Goal: Complete application form

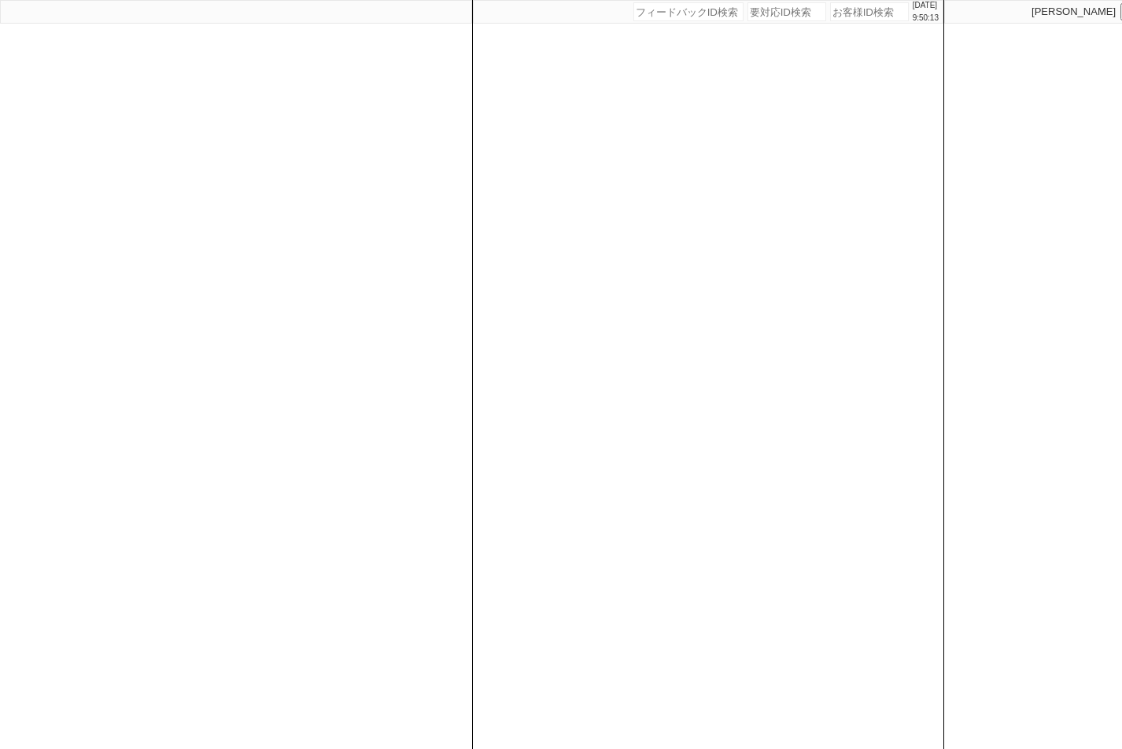
click at [865, 12] on input "number" at bounding box center [869, 11] width 79 height 19
paste input "615331"
type input "615331"
select select "400"
select select
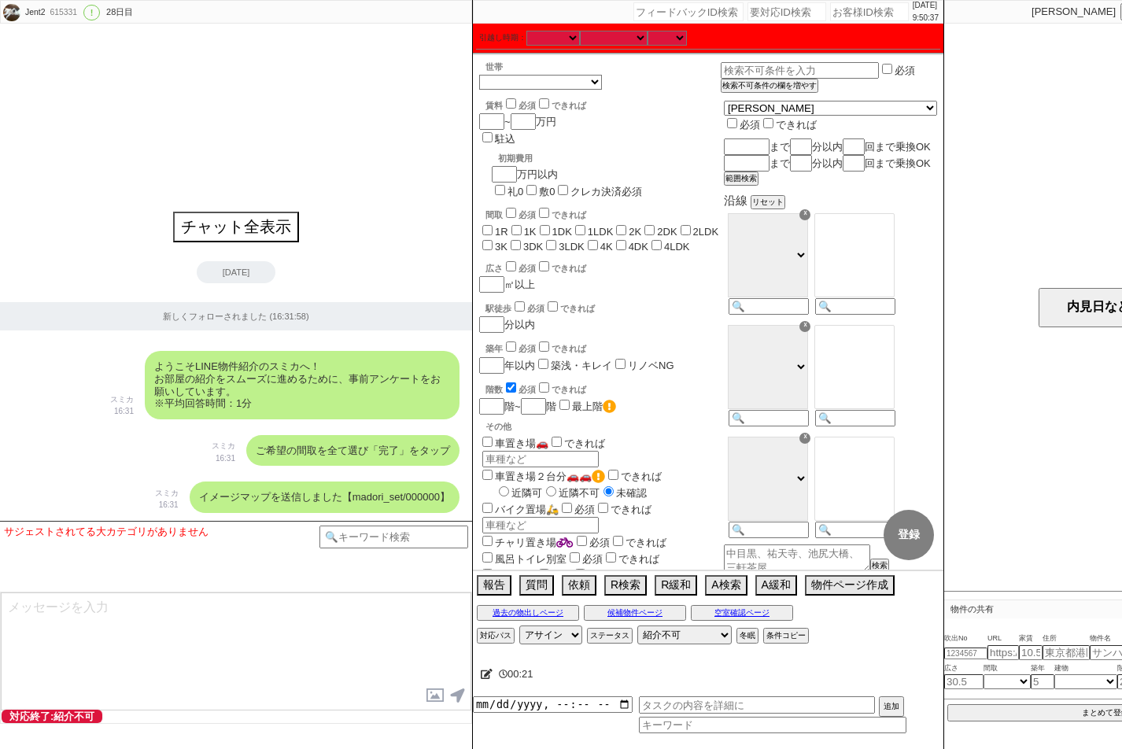
click at [498, 226] on label "1R" at bounding box center [501, 232] width 13 height 12
click at [492, 225] on input "1R" at bounding box center [487, 230] width 10 height 10
checkbox input "true"
checkbox input "false"
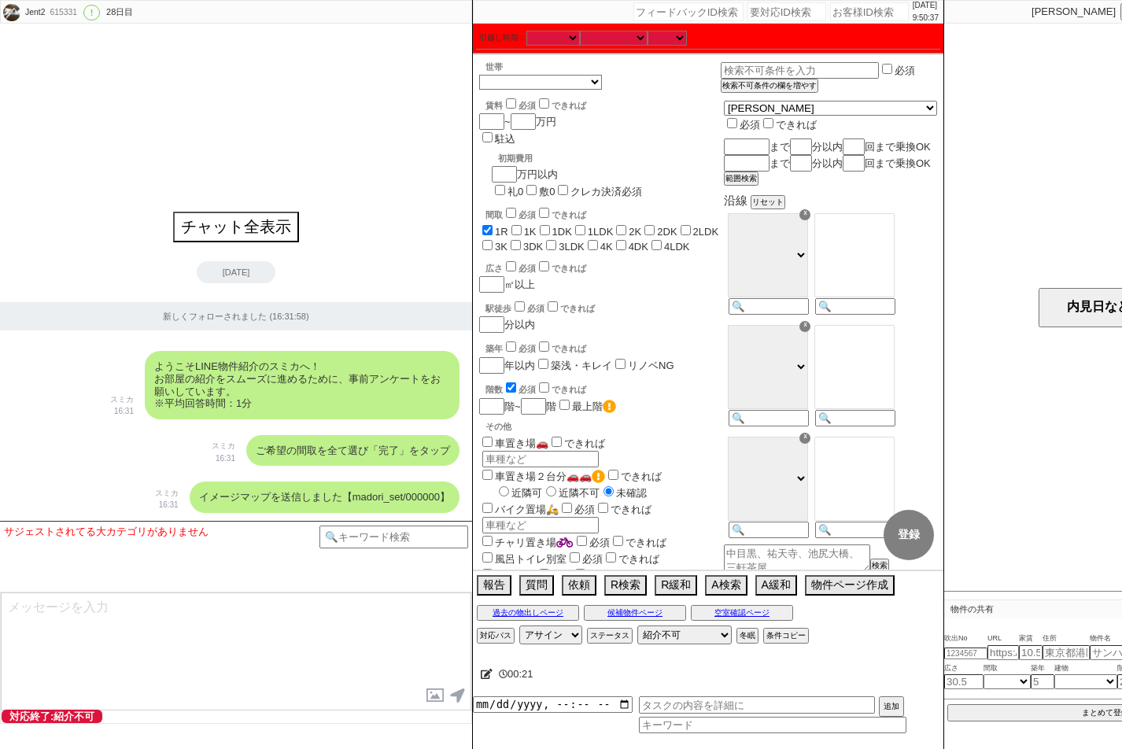
checkbox input "false"
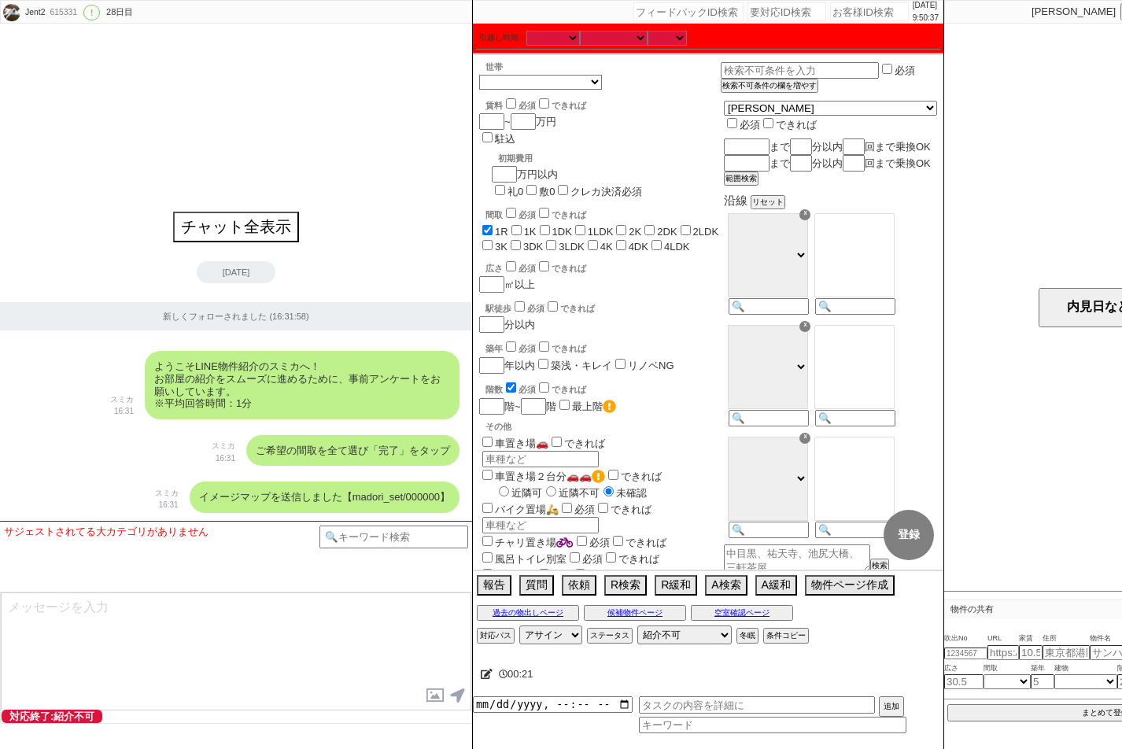
checkbox input "false"
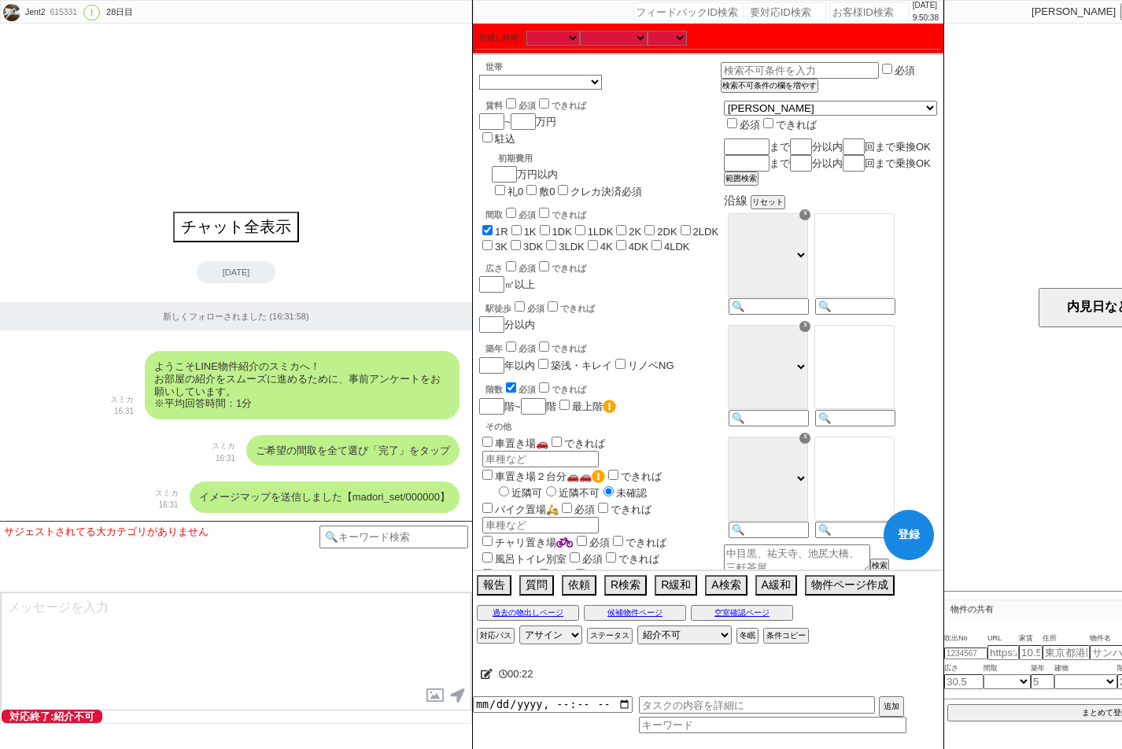
drag, startPoint x: 516, startPoint y: 182, endPoint x: 550, endPoint y: 183, distance: 33.8
click at [518, 225] on input "1K" at bounding box center [516, 230] width 10 height 10
checkbox input "true"
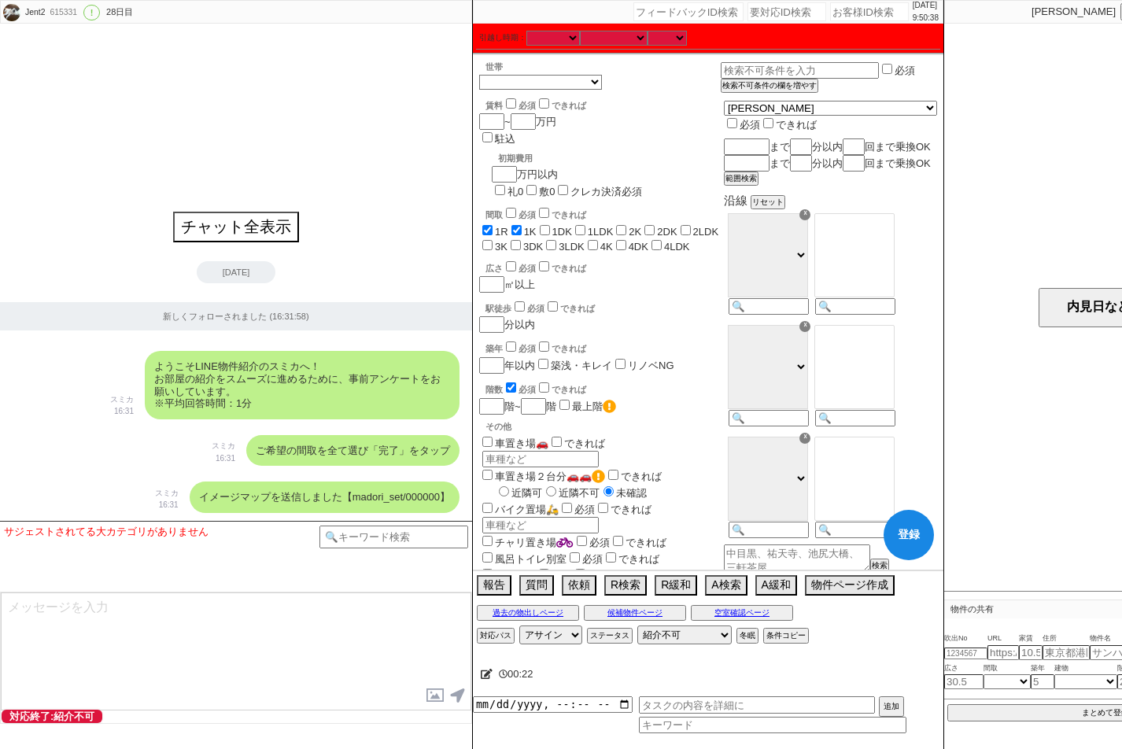
checkbox input "false"
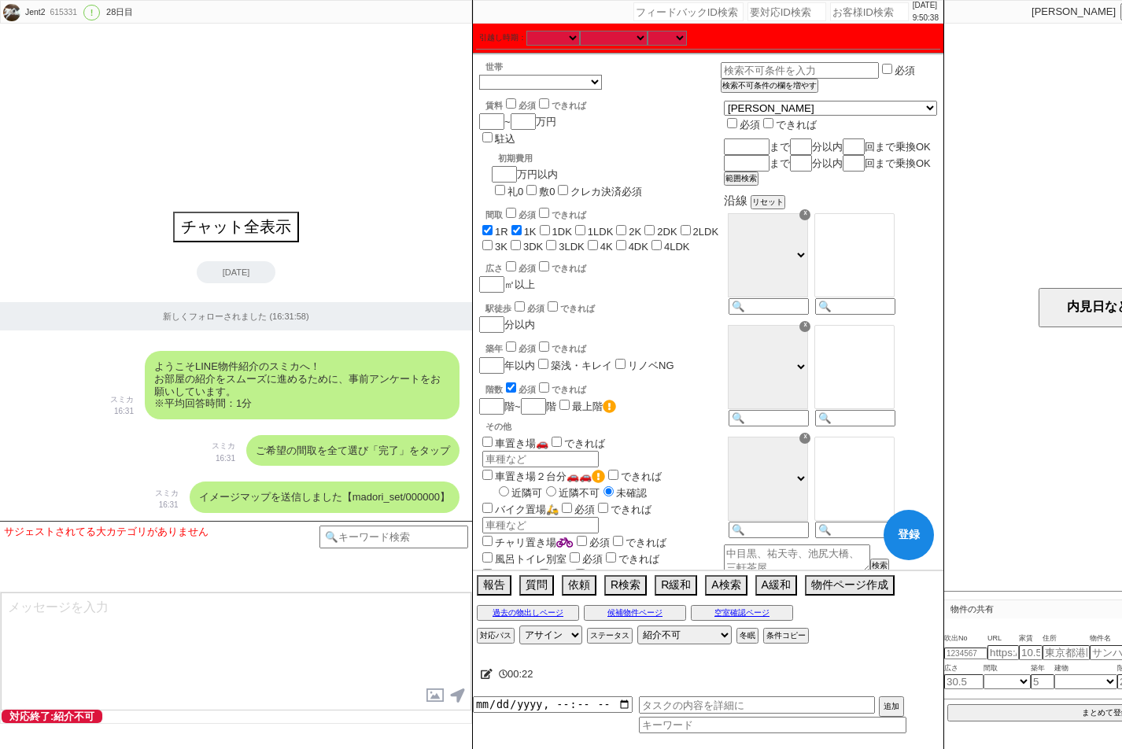
checkbox input "false"
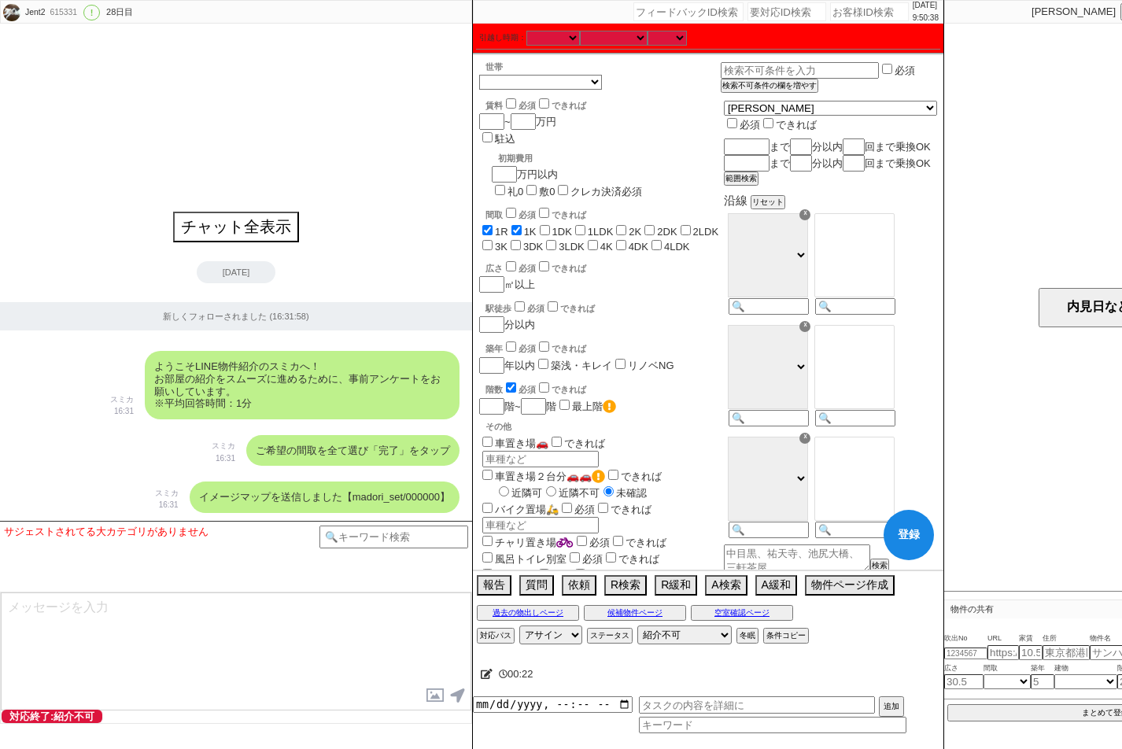
checkbox input "false"
click at [555, 226] on label "1DK" at bounding box center [562, 232] width 20 height 12
click at [550, 225] on input "1DK" at bounding box center [545, 230] width 10 height 10
checkbox input "true"
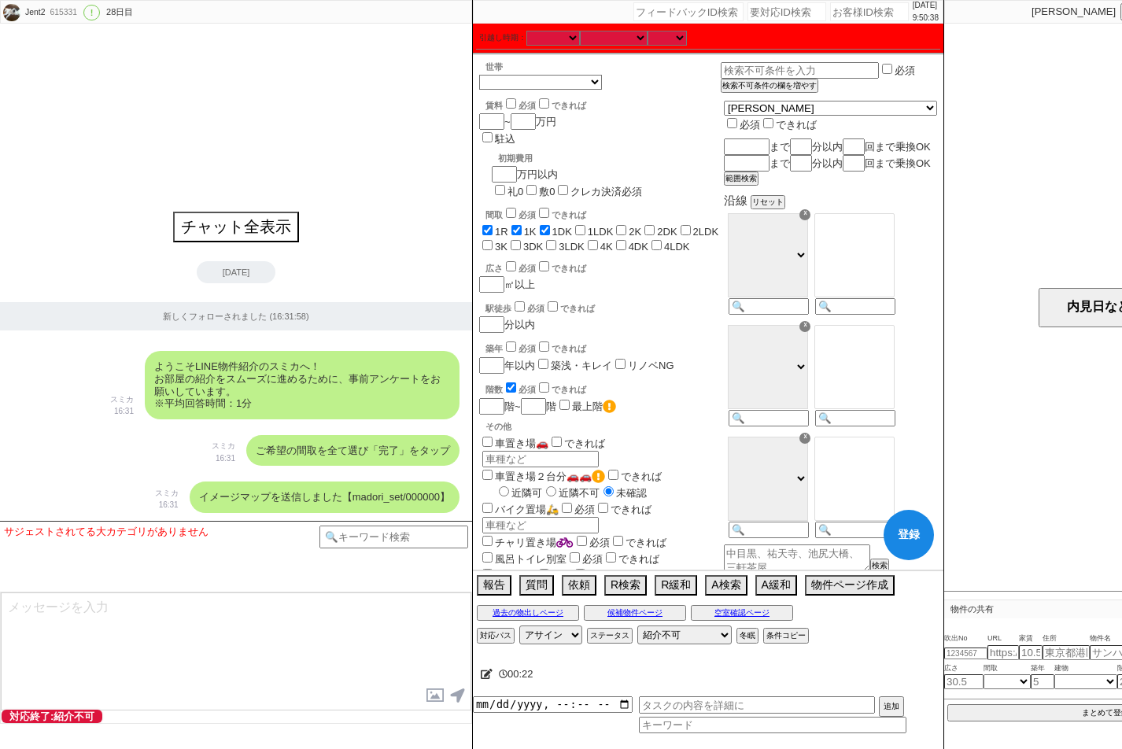
checkbox input "true"
checkbox input "false"
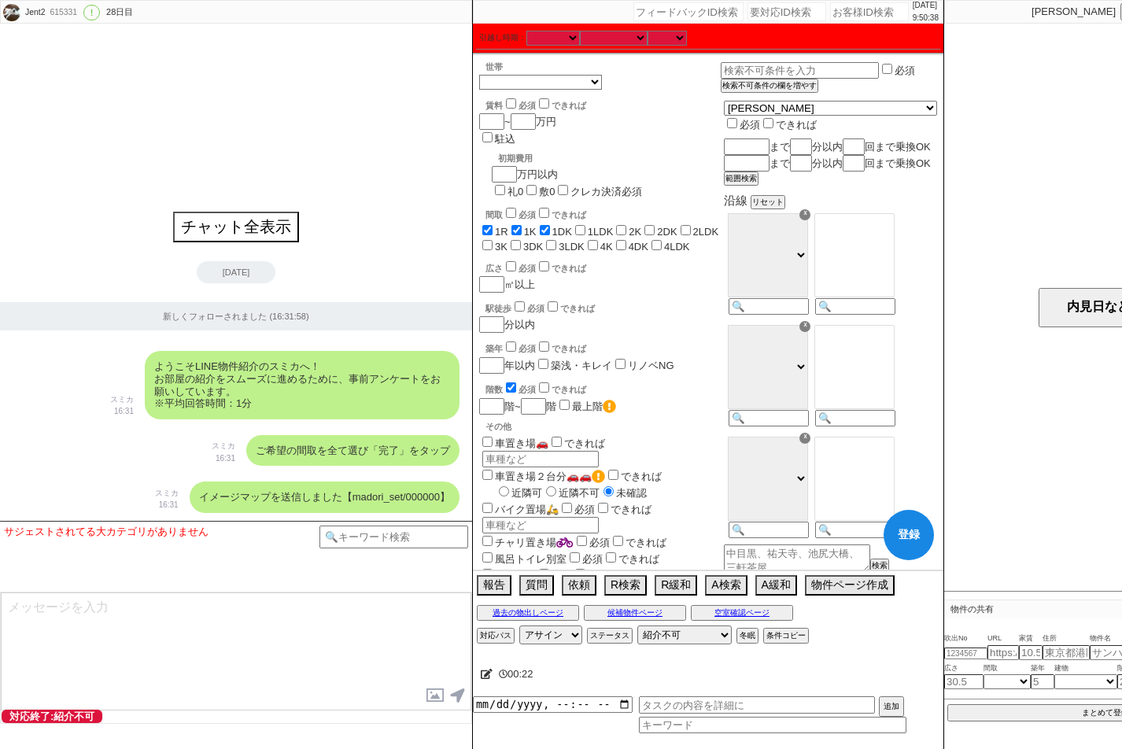
checkbox input "false"
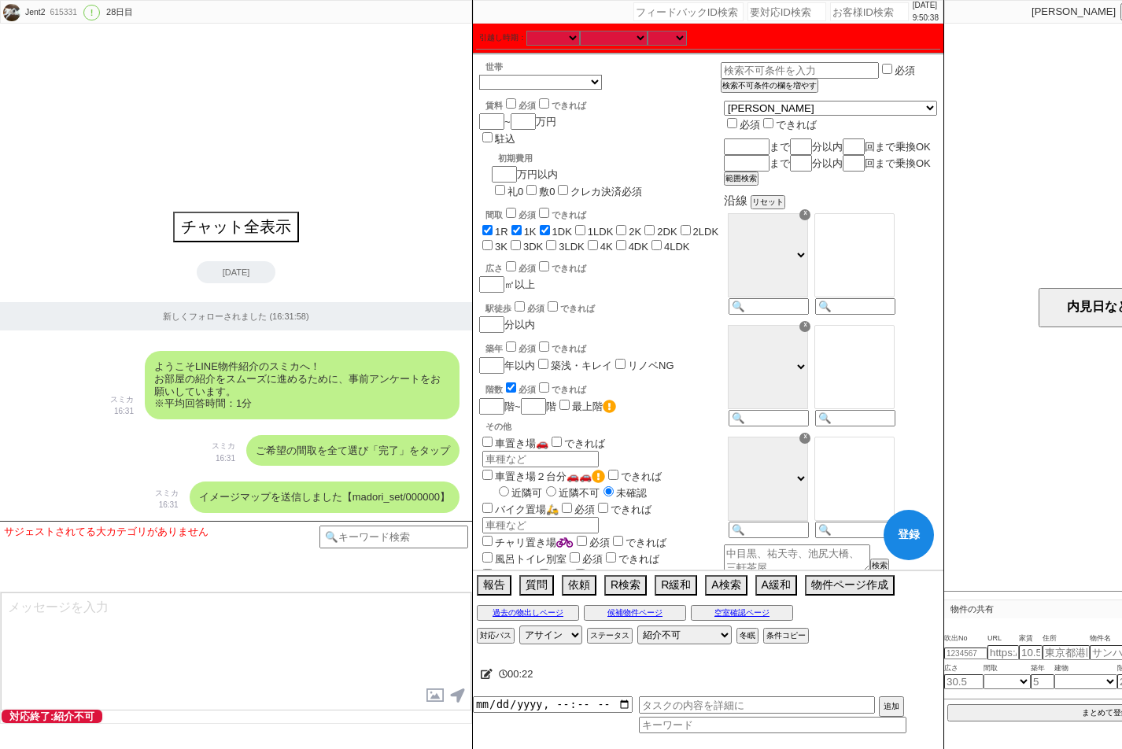
checkbox input "false"
drag, startPoint x: 580, startPoint y: 183, endPoint x: 610, endPoint y: 183, distance: 30.7
click at [585, 225] on input "1LDK" at bounding box center [580, 230] width 10 height 10
checkbox input "true"
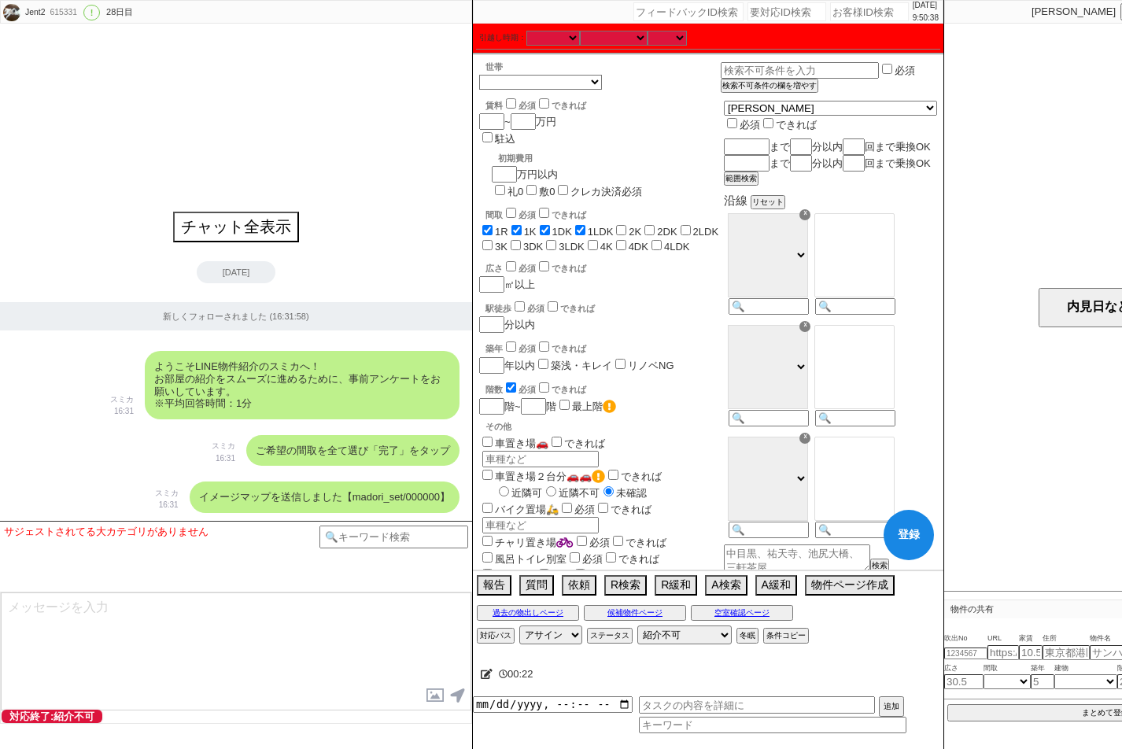
checkbox input "true"
checkbox input "false"
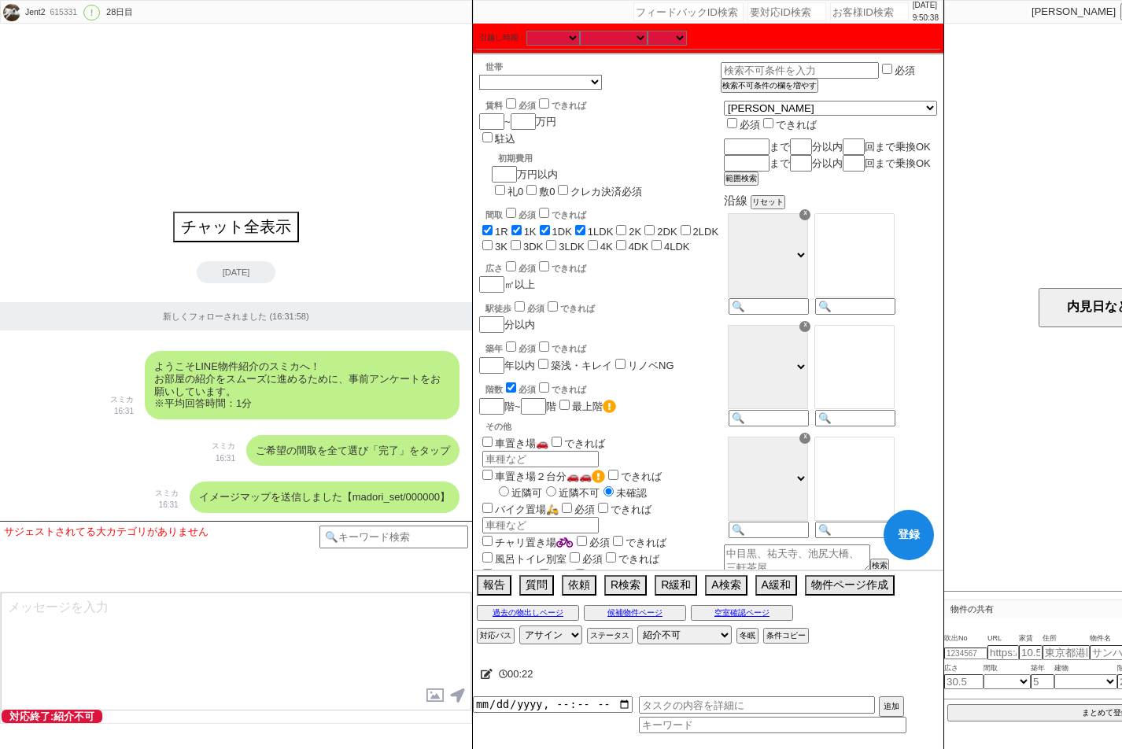
checkbox input "false"
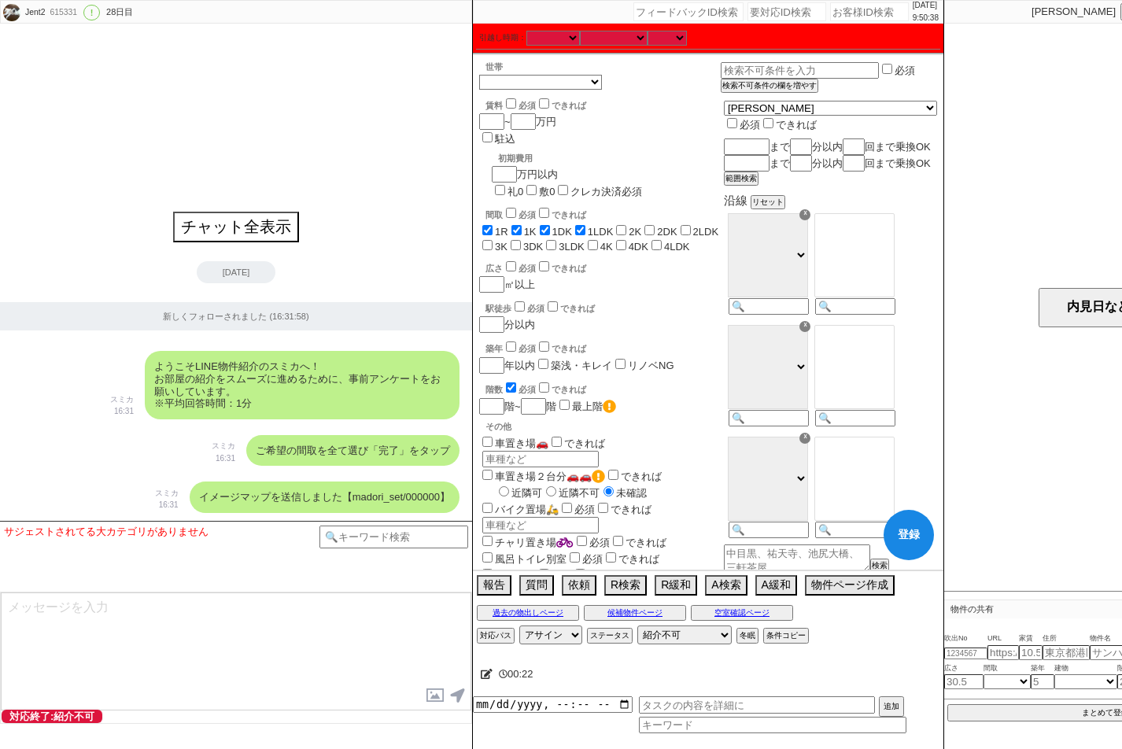
checkbox input "false"
drag, startPoint x: 614, startPoint y: 183, endPoint x: 664, endPoint y: 184, distance: 49.6
click at [629, 205] on div "間取 必須 できれば 1R 1K 1DK 1LDK 2K 2DK 2LDK 3K 3DK 3LDK 4K 4DK 4LDK" at bounding box center [600, 228] width 242 height 47
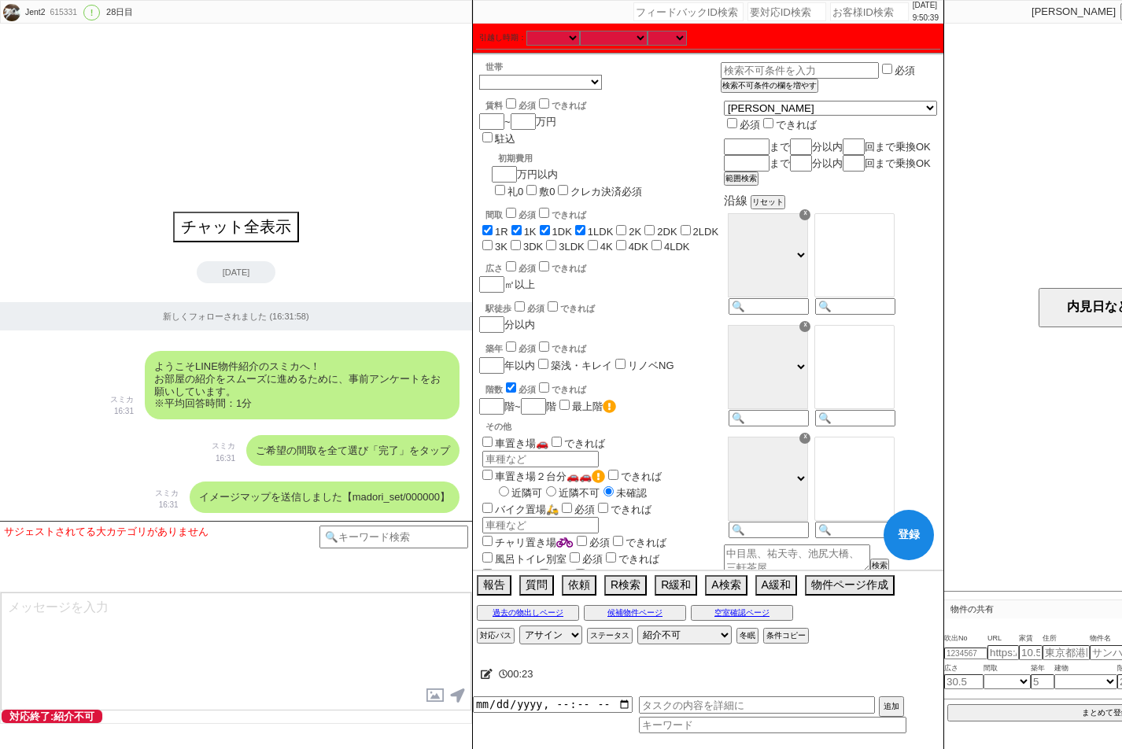
drag, startPoint x: 666, startPoint y: 184, endPoint x: 640, endPoint y: 194, distance: 27.6
click at [666, 226] on label "2DK" at bounding box center [667, 232] width 20 height 12
click at [655, 225] on input "2DK" at bounding box center [649, 230] width 10 height 10
checkbox input "true"
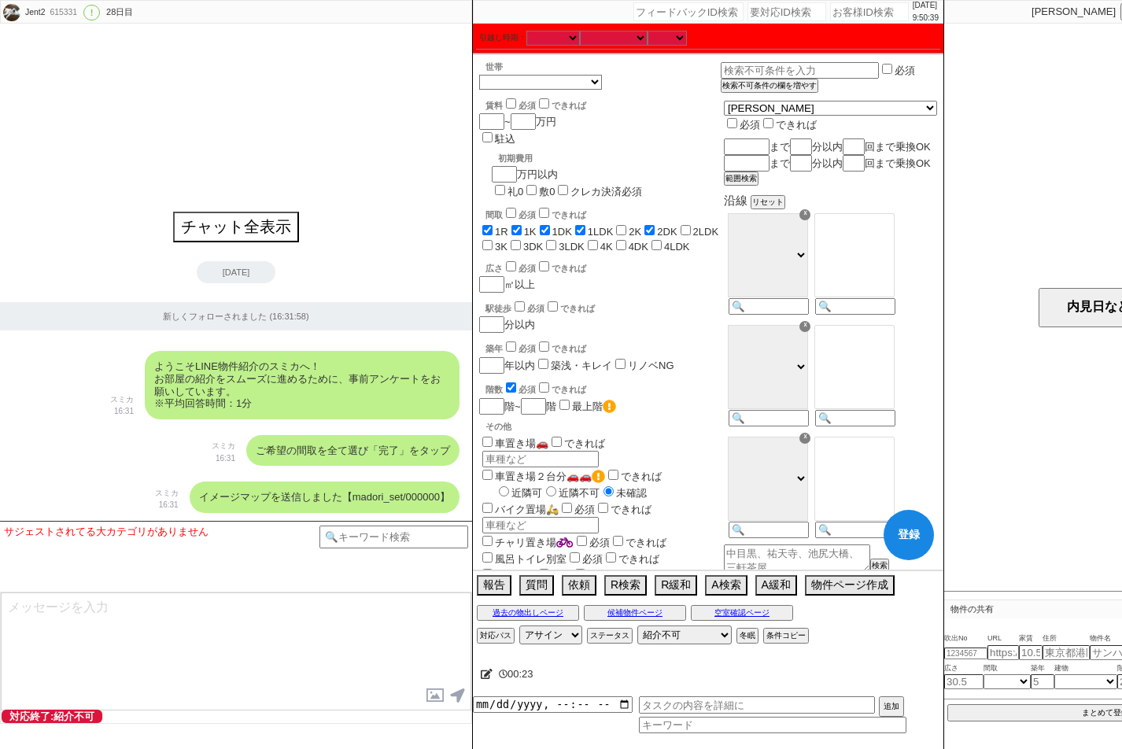
checkbox input "true"
checkbox input "false"
checkbox input "true"
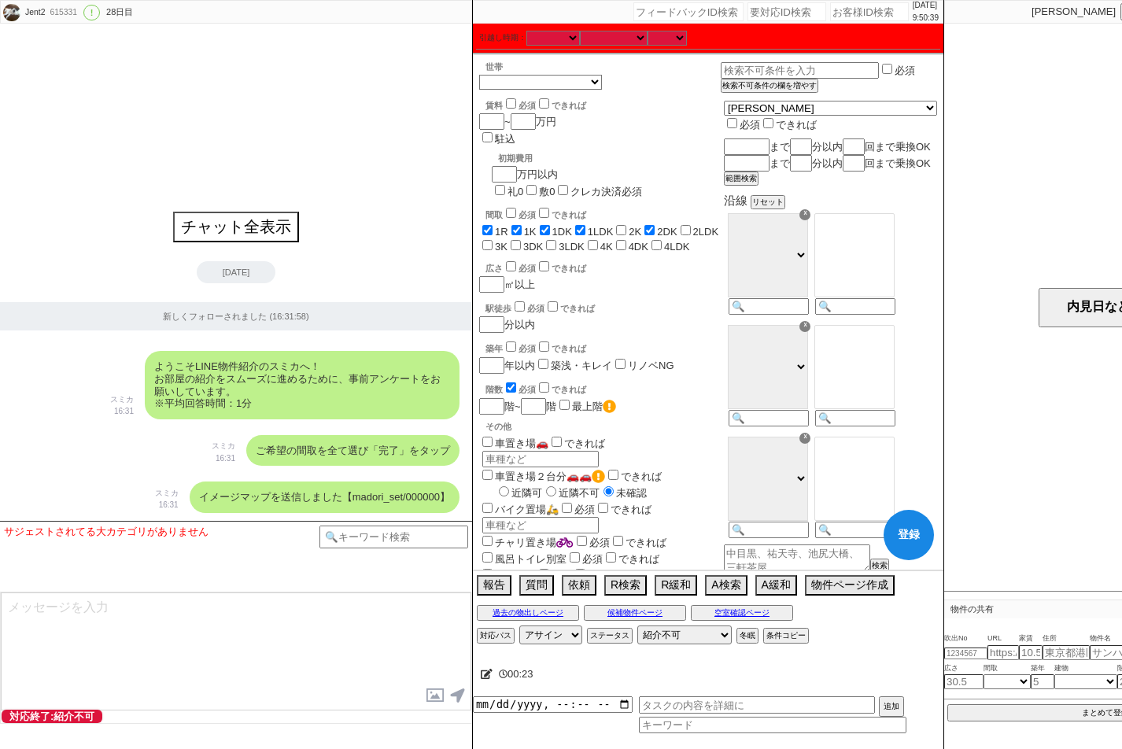
checkbox input "false"
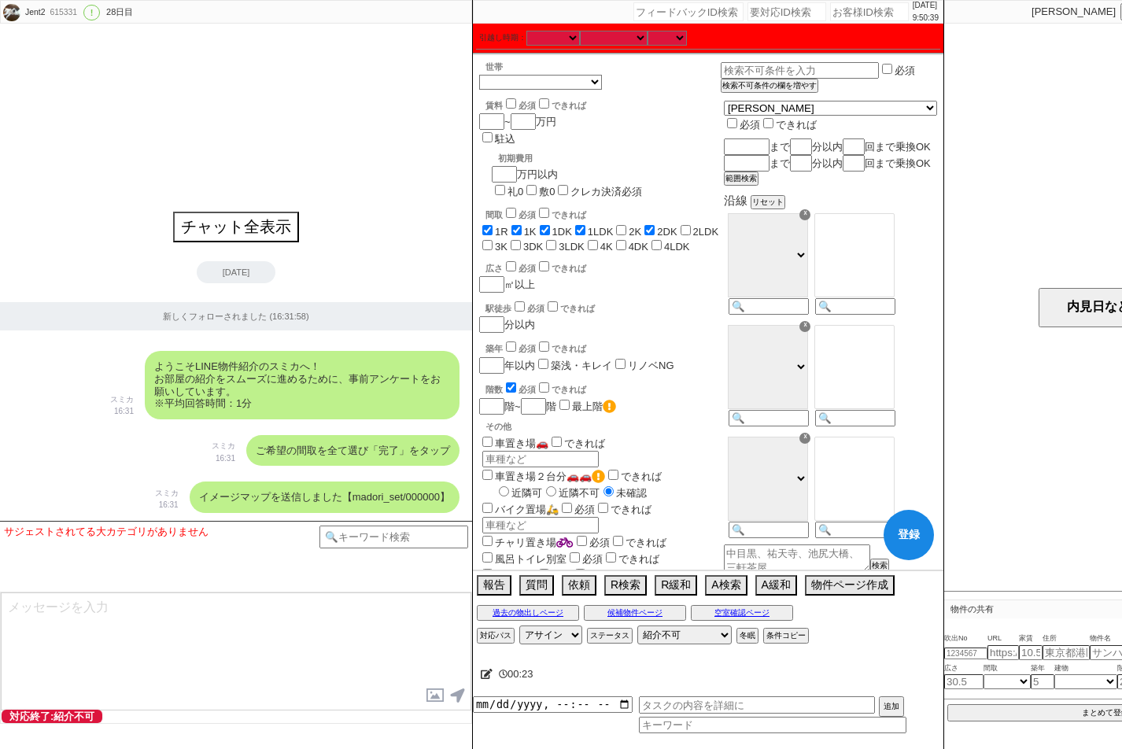
checkbox input "false"
click at [626, 225] on input "2K" at bounding box center [621, 230] width 10 height 10
checkbox input "true"
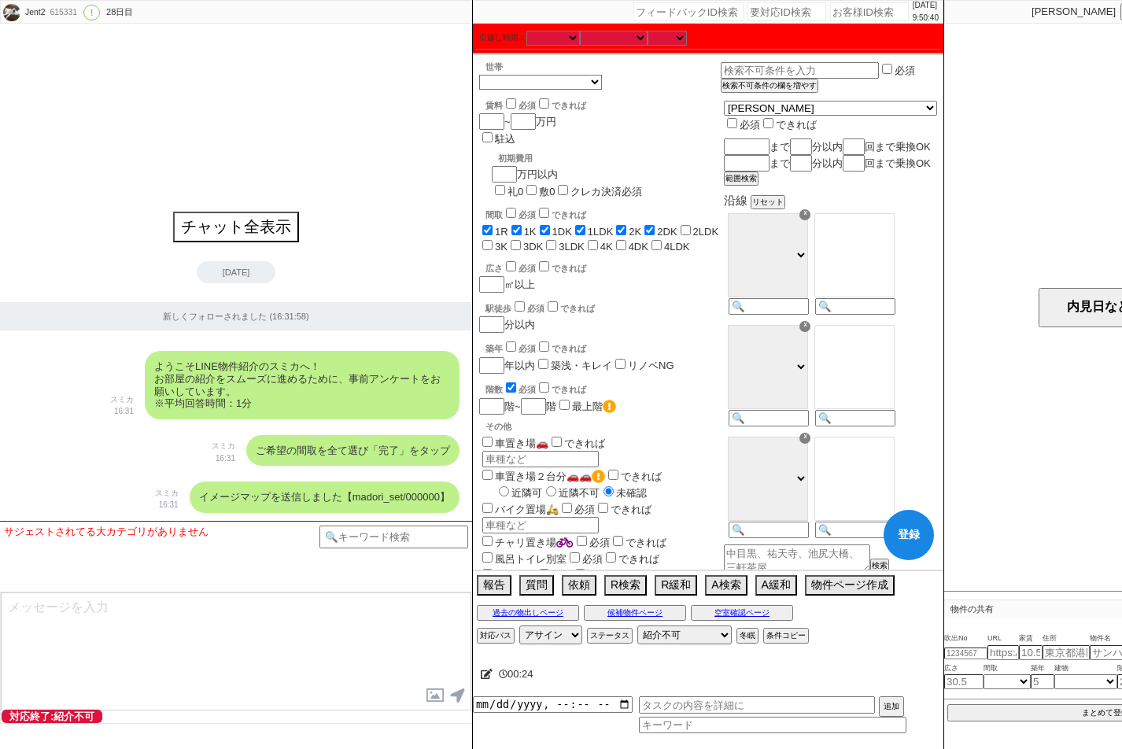
checkbox input "true"
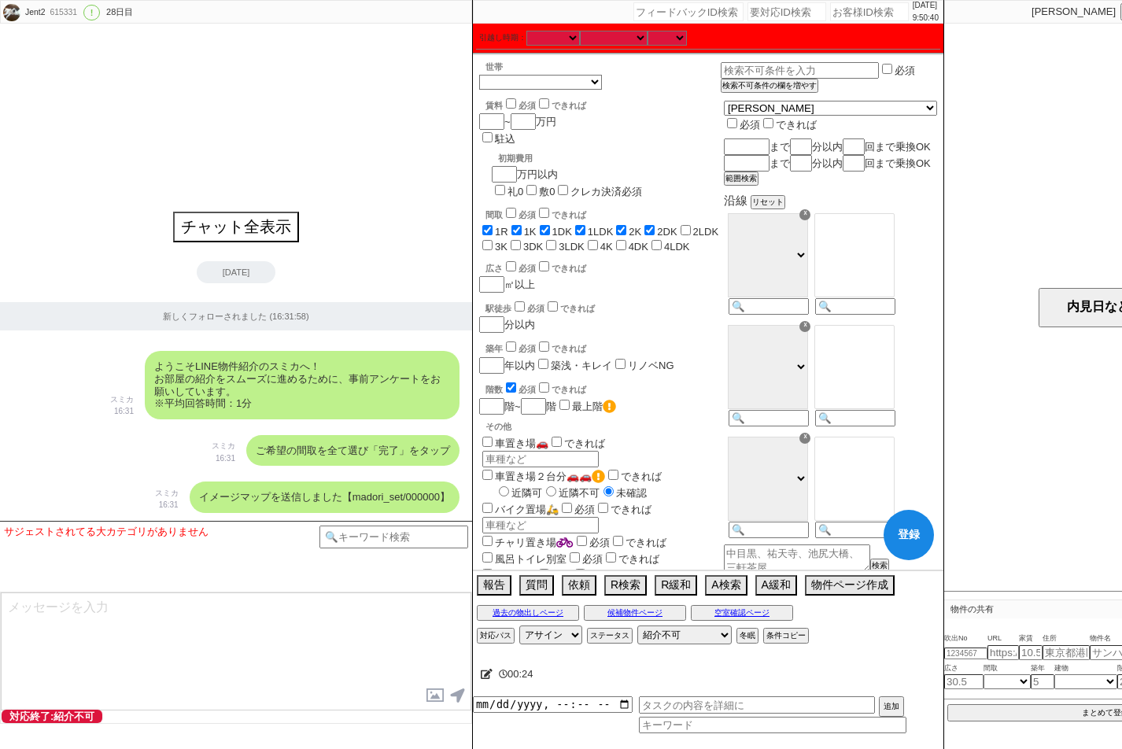
checkbox input "false"
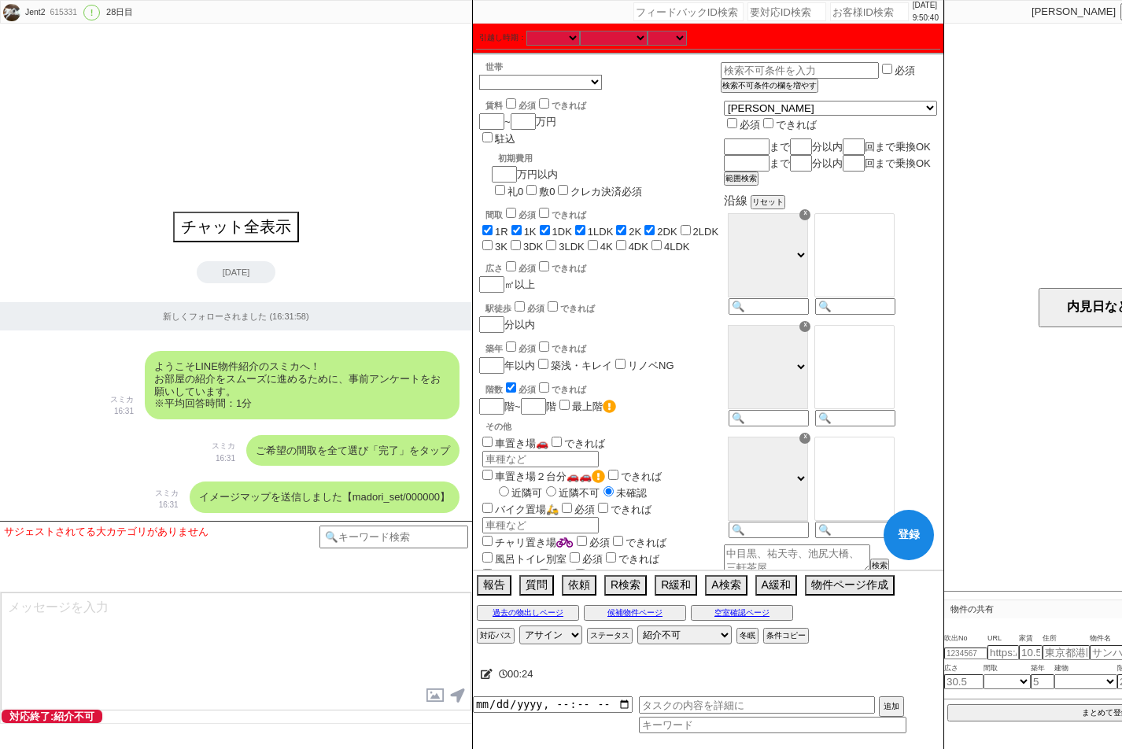
checkbox input "false"
click at [664, 241] on label "4LDK" at bounding box center [677, 247] width 26 height 12
click at [651, 240] on input "4LDK" at bounding box center [656, 245] width 10 height 10
checkbox input "true"
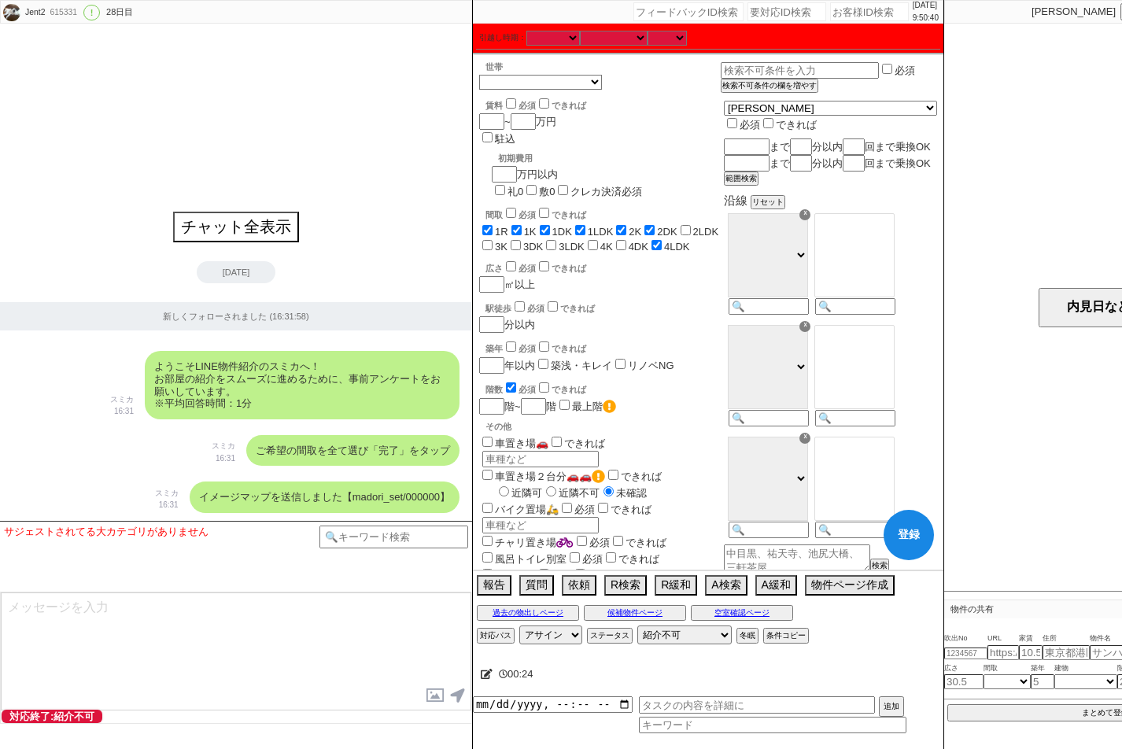
checkbox input "true"
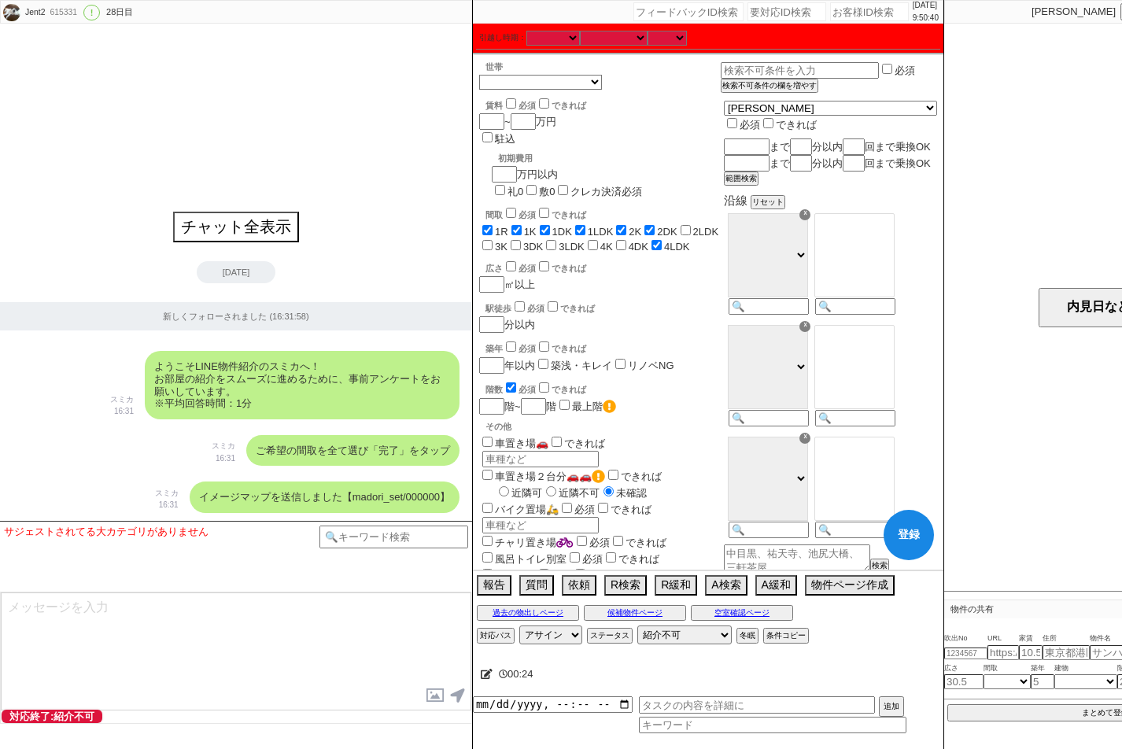
checkbox input "false"
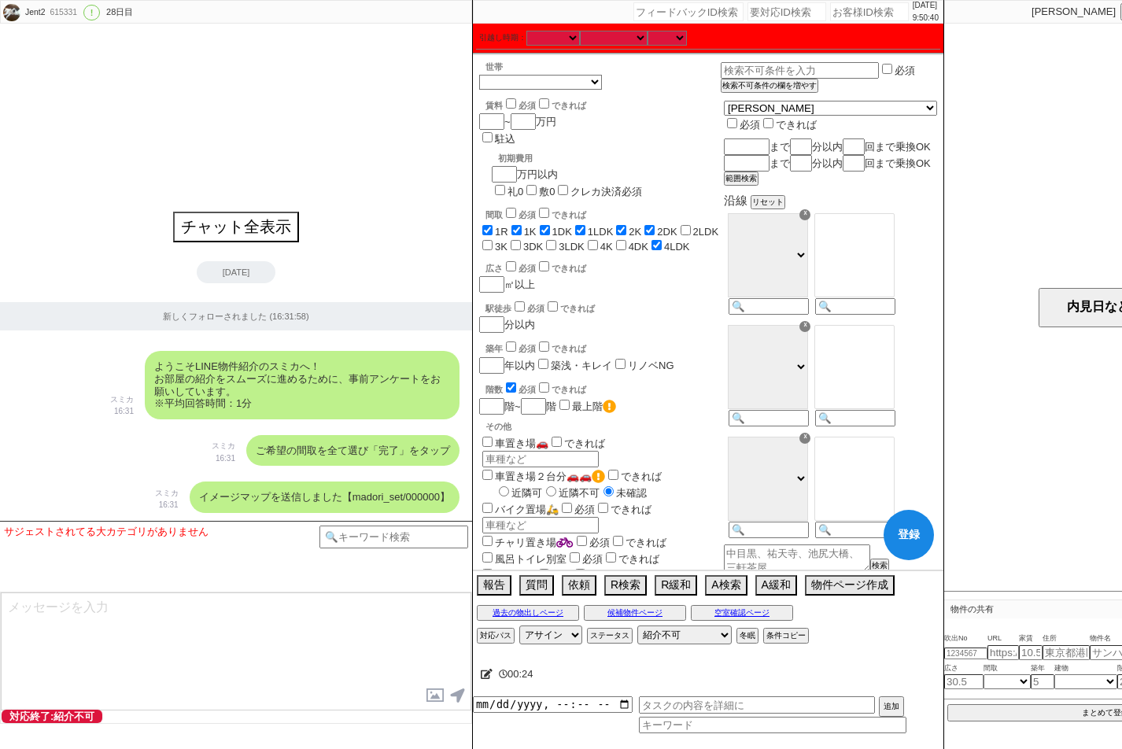
checkbox input "false"
checkbox input "true"
click at [695, 226] on span "2LDK" at bounding box center [698, 232] width 42 height 12
drag, startPoint x: 742, startPoint y: 182, endPoint x: 708, endPoint y: 175, distance: 34.6
click at [507, 241] on span "3K" at bounding box center [493, 247] width 28 height 12
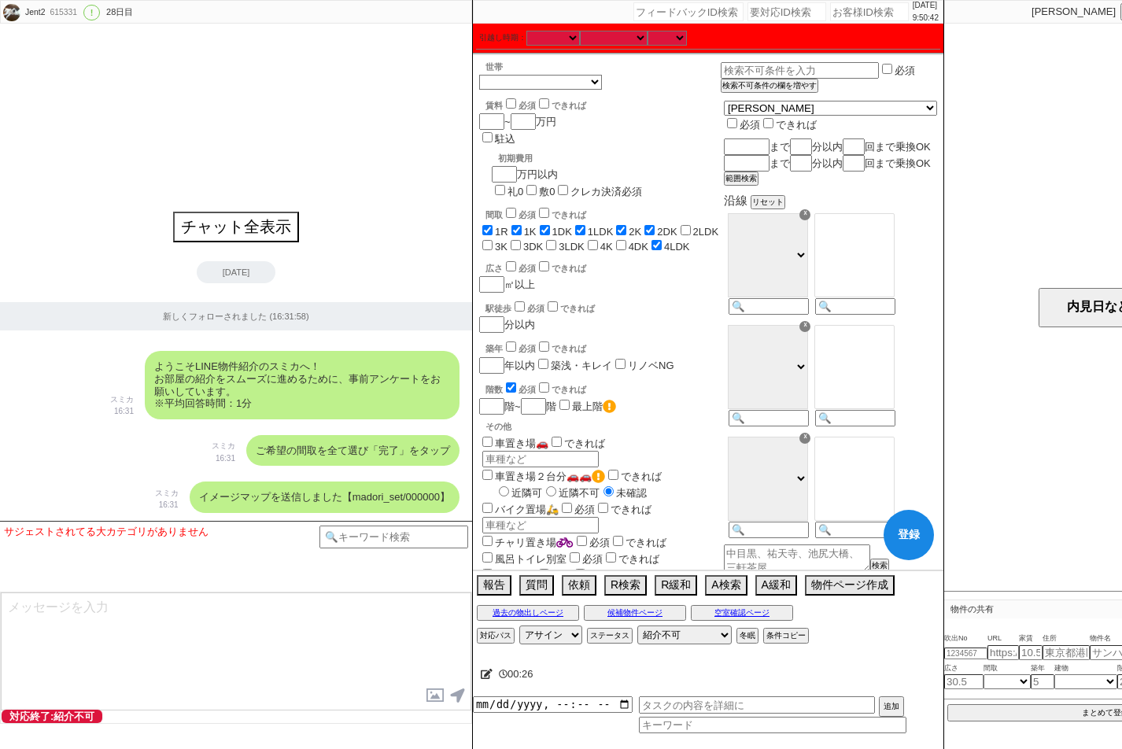
click at [696, 226] on label "2LDK" at bounding box center [706, 232] width 26 height 12
click at [691, 225] on input "2LDK" at bounding box center [685, 230] width 10 height 10
checkbox input "true"
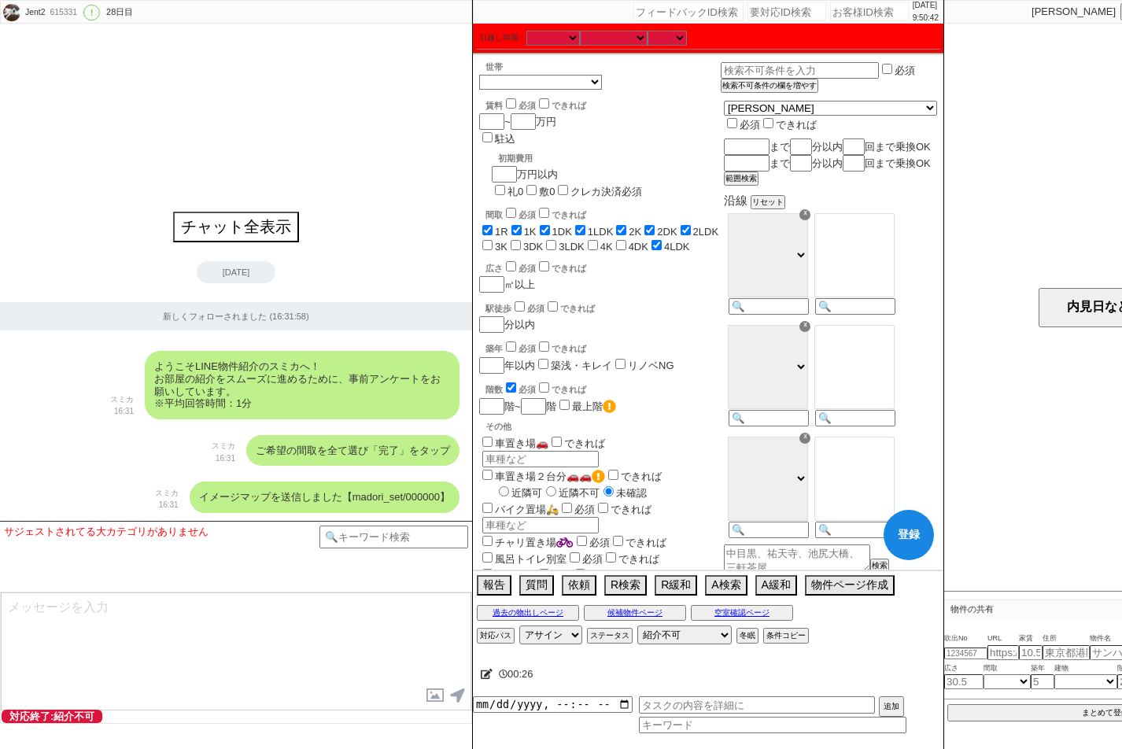
checkbox input "true"
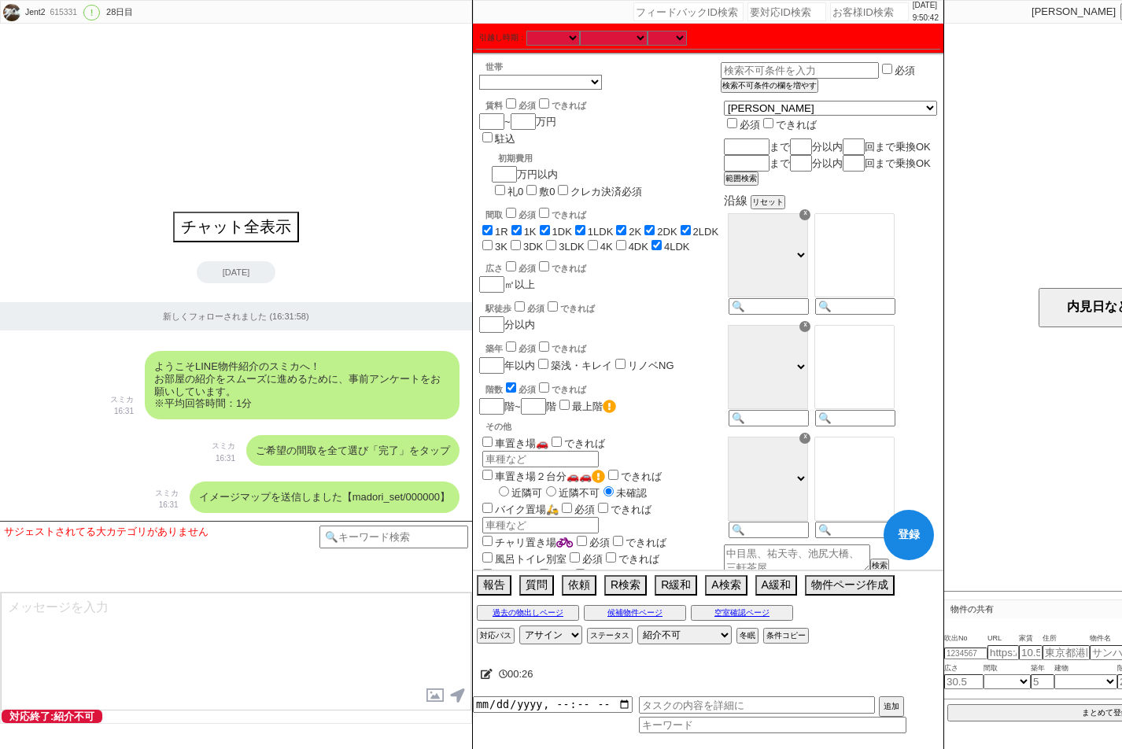
checkbox input "false"
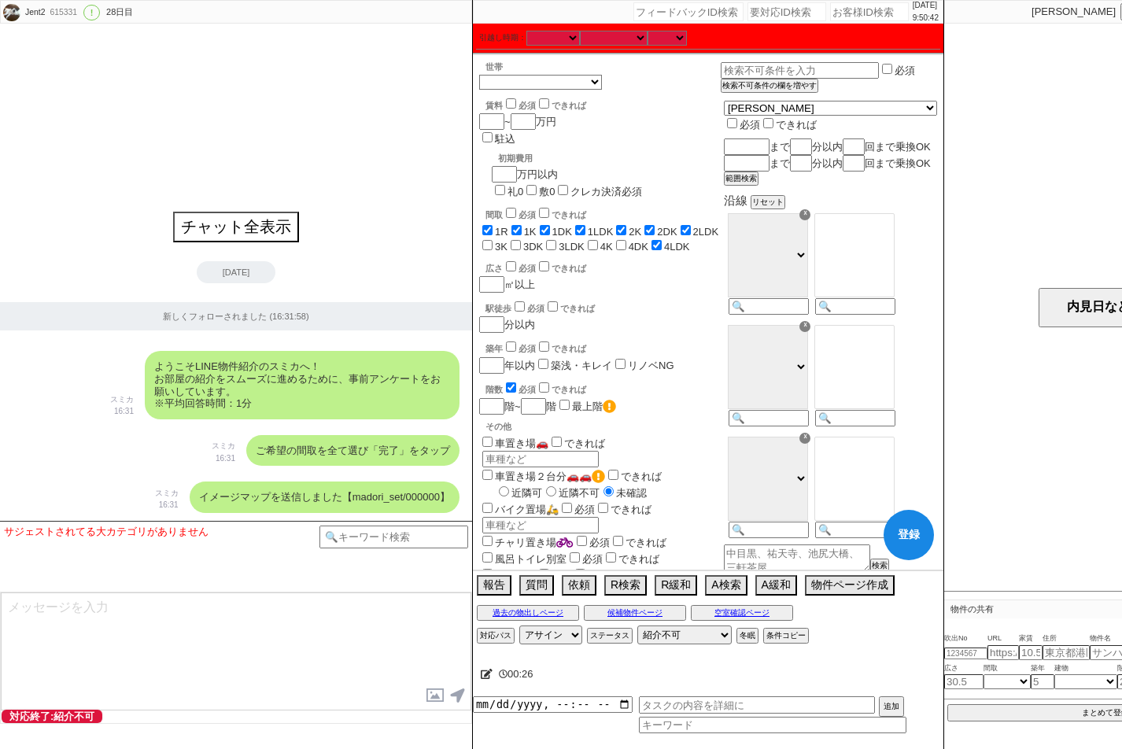
checkbox input "true"
click at [507, 241] on span "3K" at bounding box center [493, 247] width 28 height 12
click at [523, 241] on label "3DK" at bounding box center [533, 247] width 20 height 12
click at [511, 240] on input "3DK" at bounding box center [516, 245] width 10 height 10
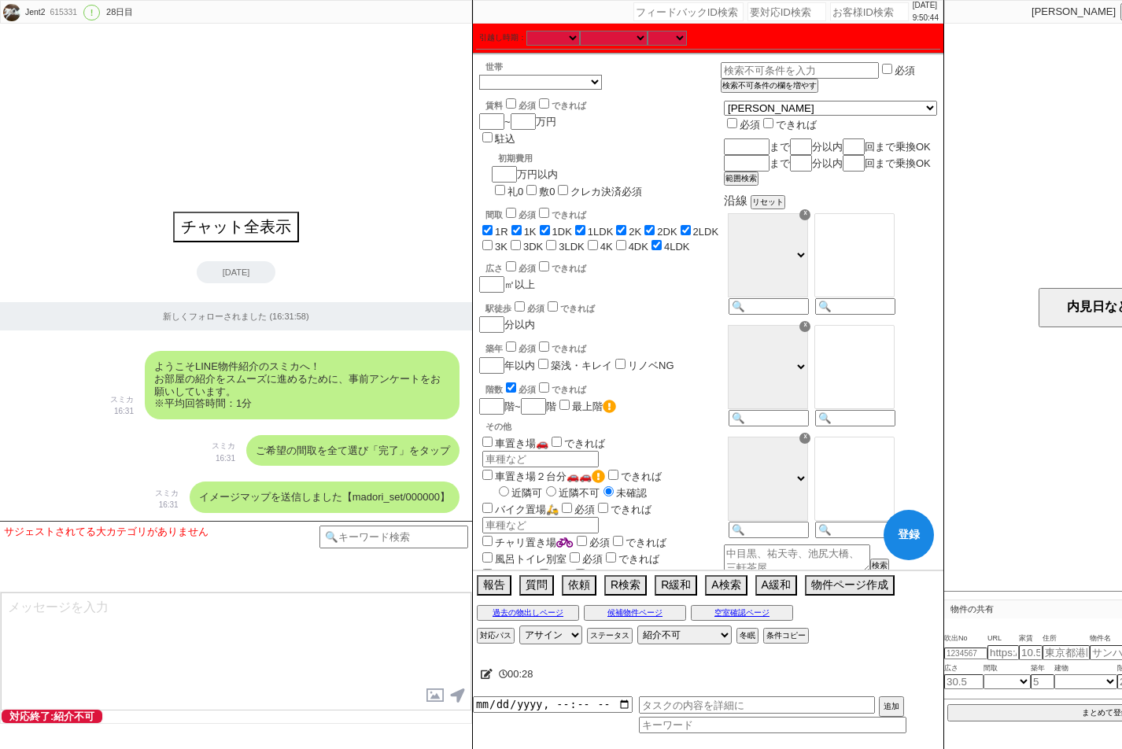
checkbox input "true"
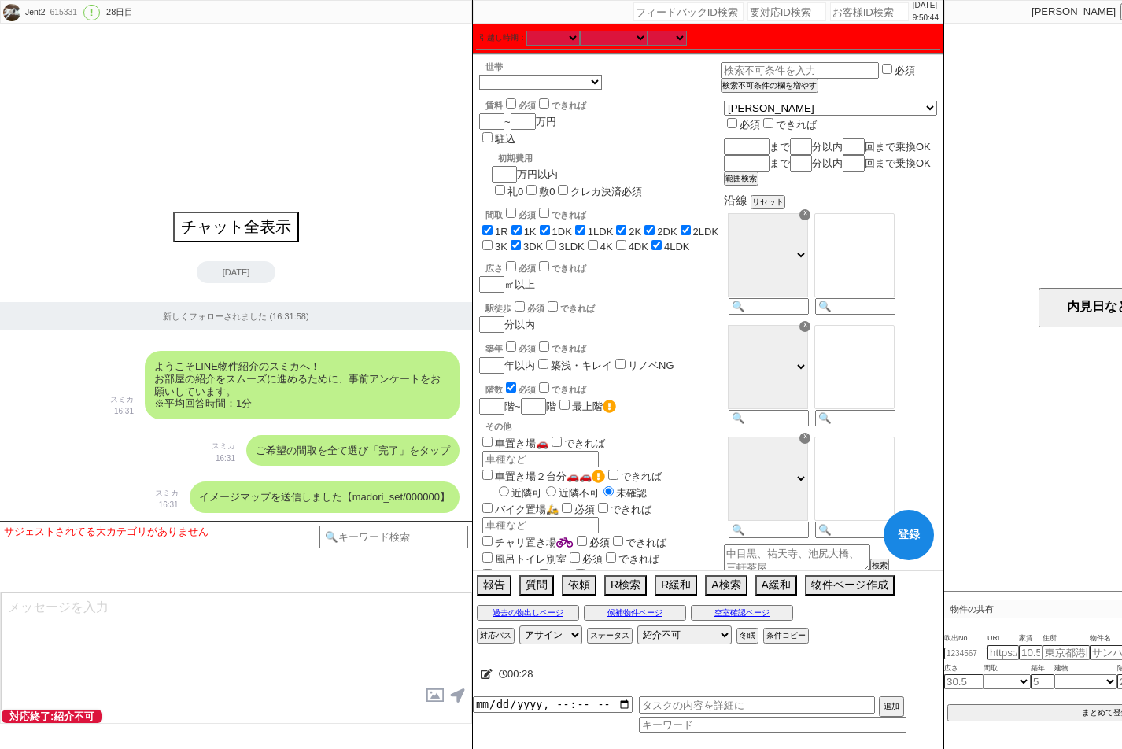
checkbox input "true"
checkbox input "false"
checkbox input "true"
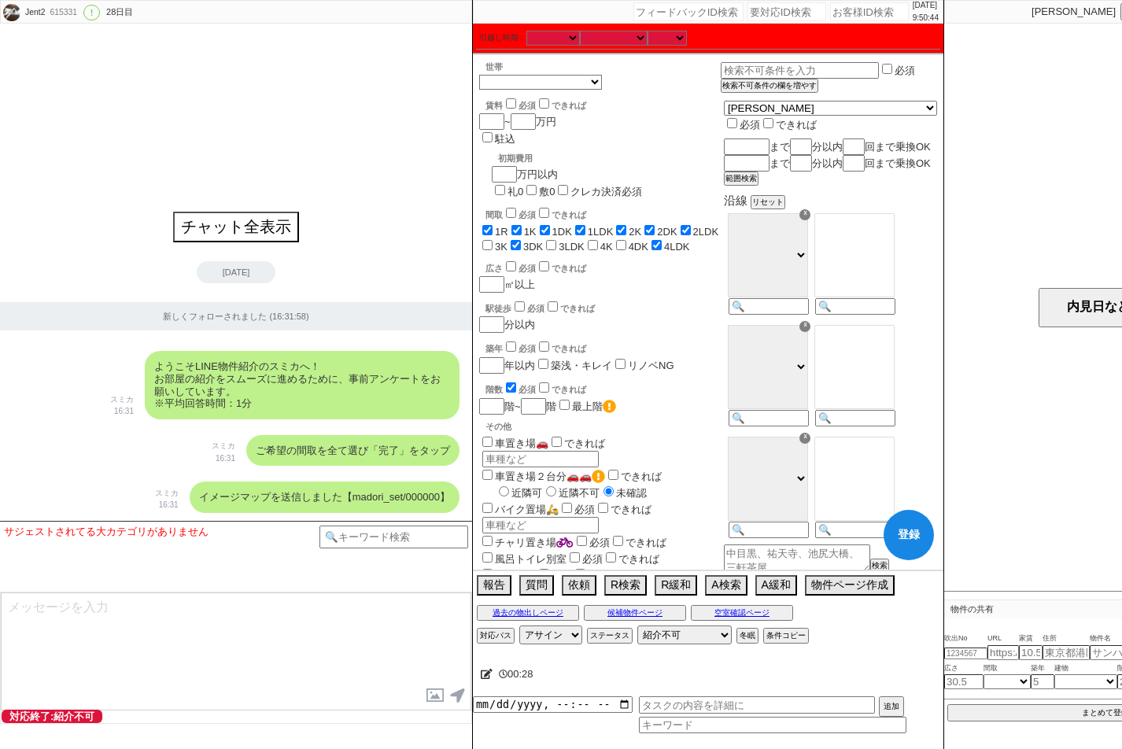
checkbox input "false"
checkbox input "true"
click at [559, 241] on label "3LDK" at bounding box center [572, 247] width 26 height 12
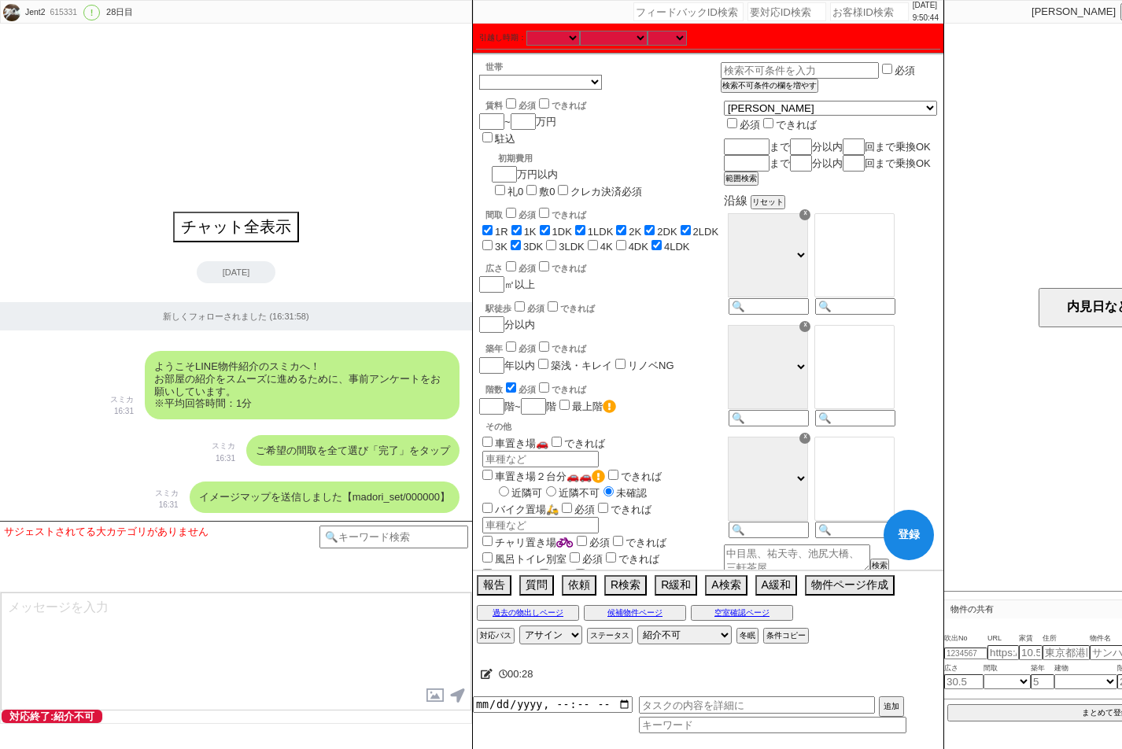
click at [546, 240] on input "3LDK" at bounding box center [551, 245] width 10 height 10
checkbox input "true"
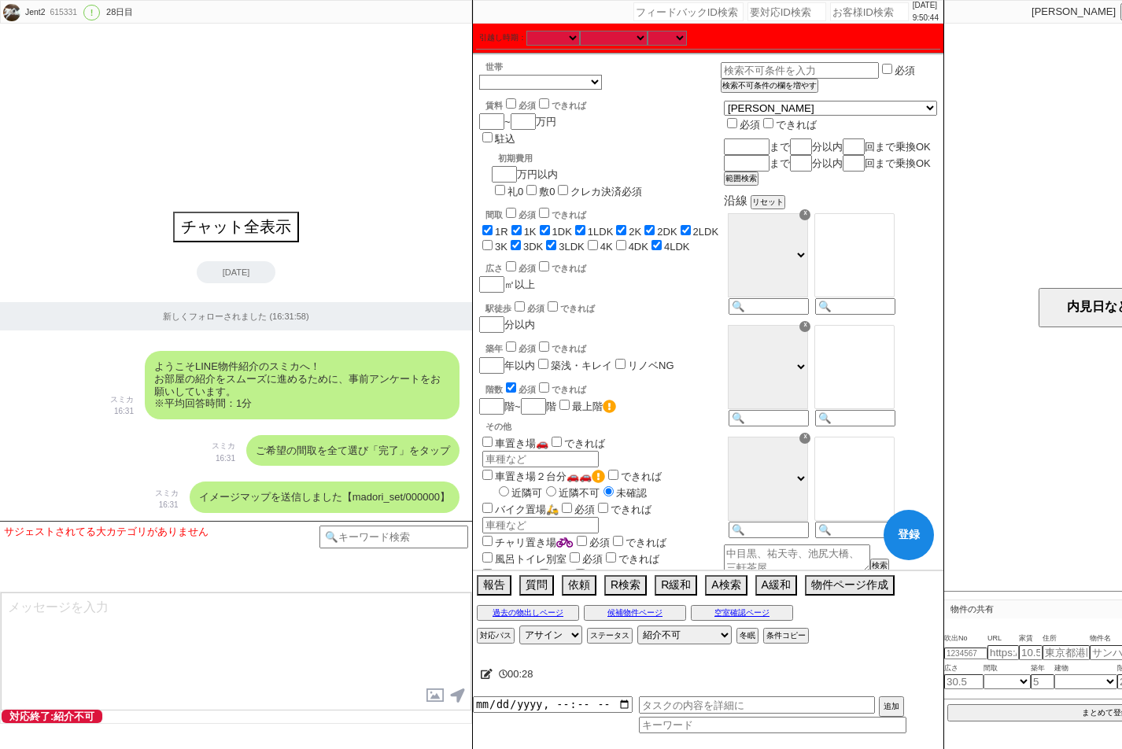
checkbox input "true"
checkbox input "false"
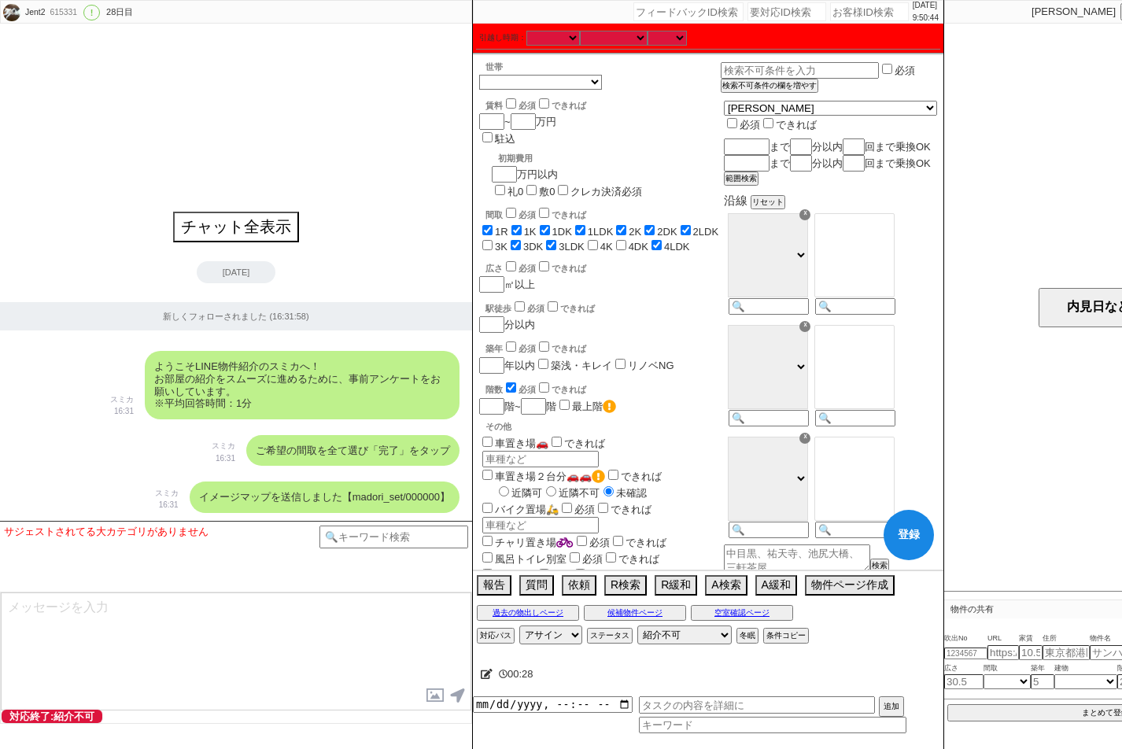
checkbox input "true"
checkbox input "false"
checkbox input "true"
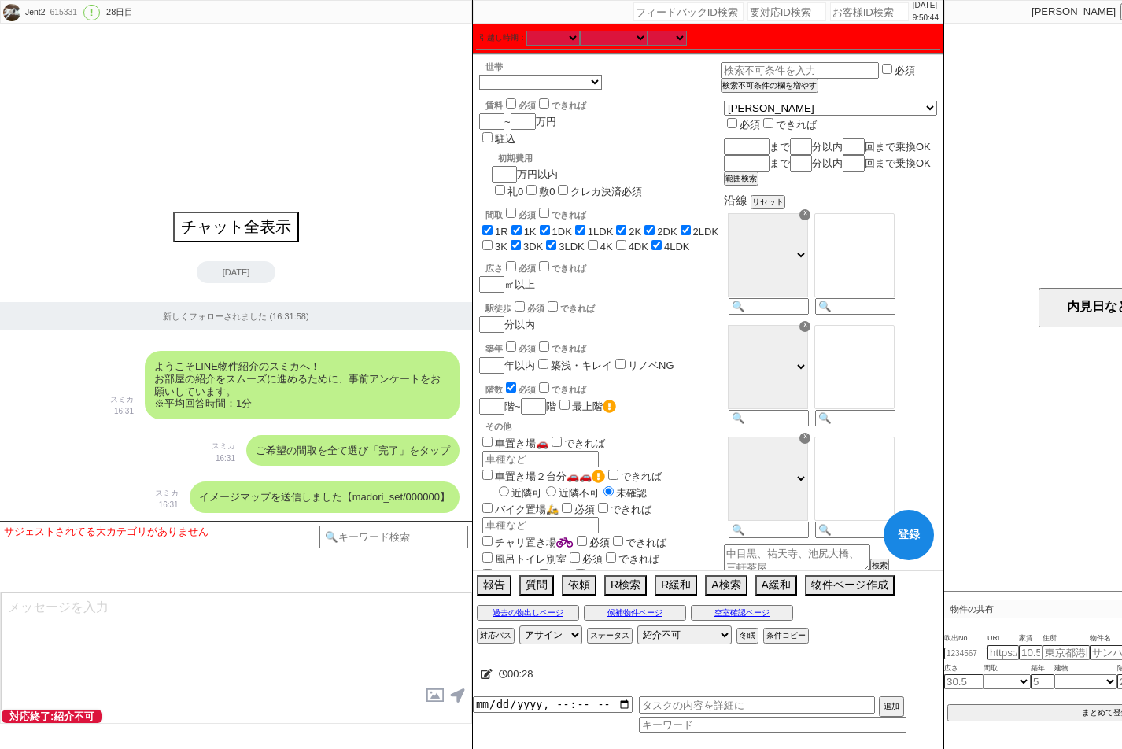
click at [588, 240] on input "4K" at bounding box center [593, 245] width 10 height 10
checkbox input "true"
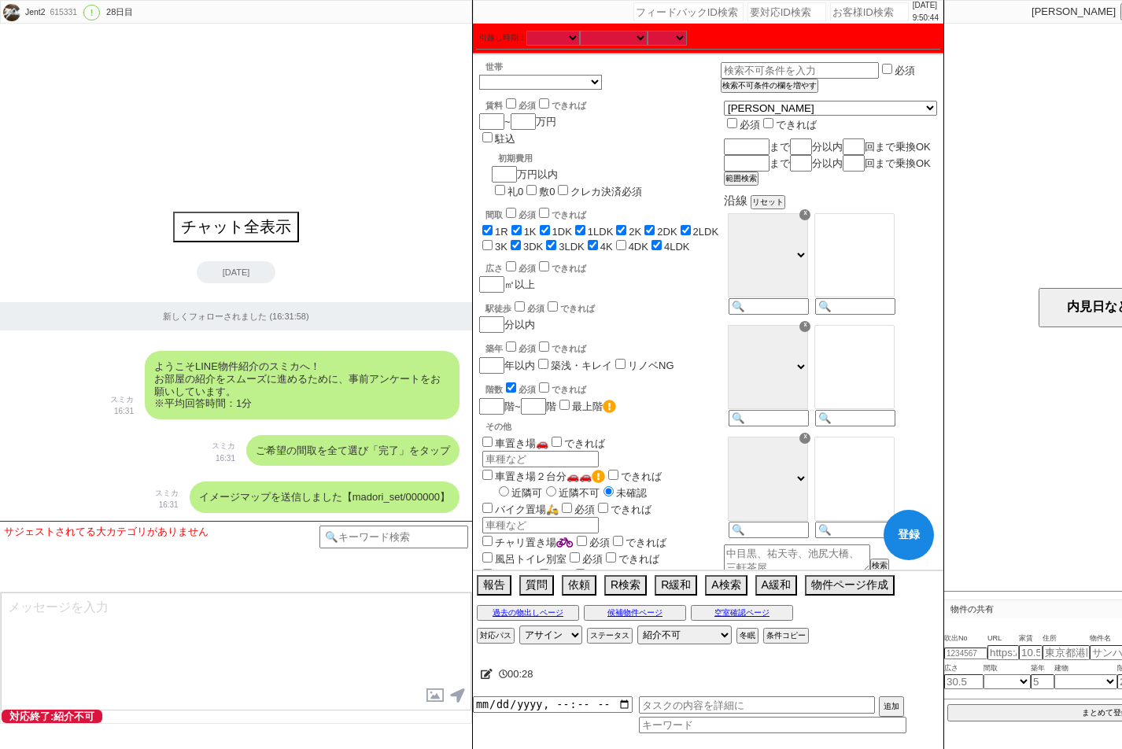
checkbox input "true"
checkbox input "false"
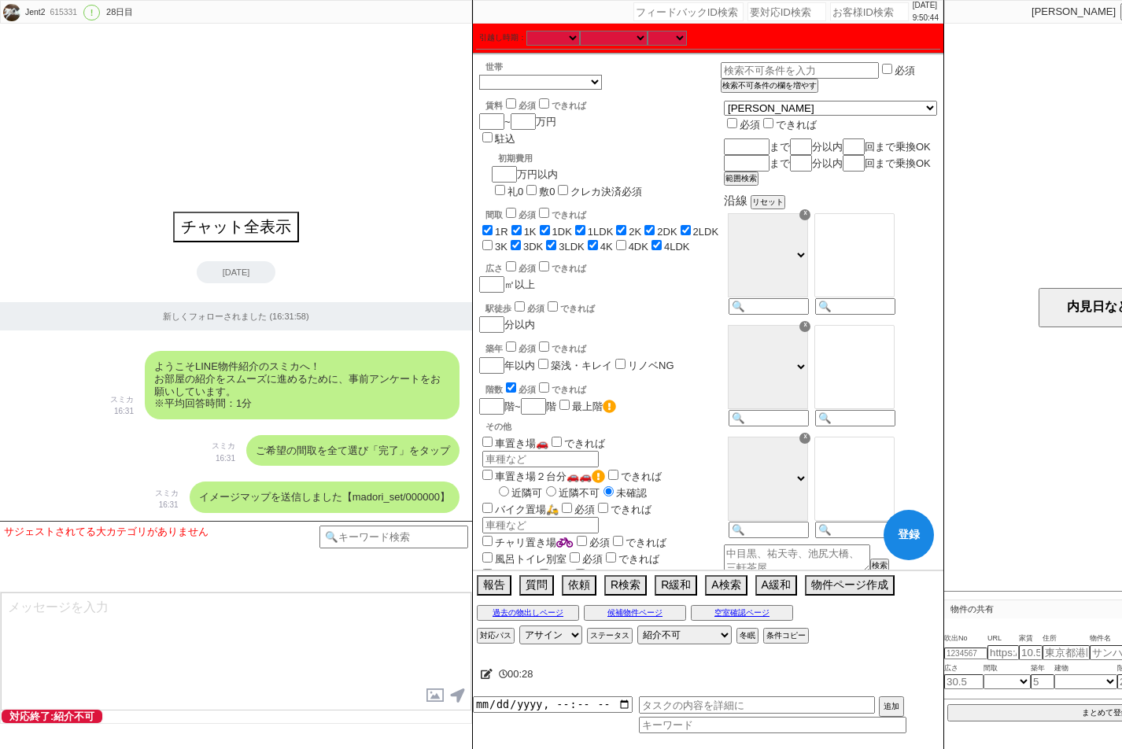
checkbox input "true"
checkbox input "false"
checkbox input "true"
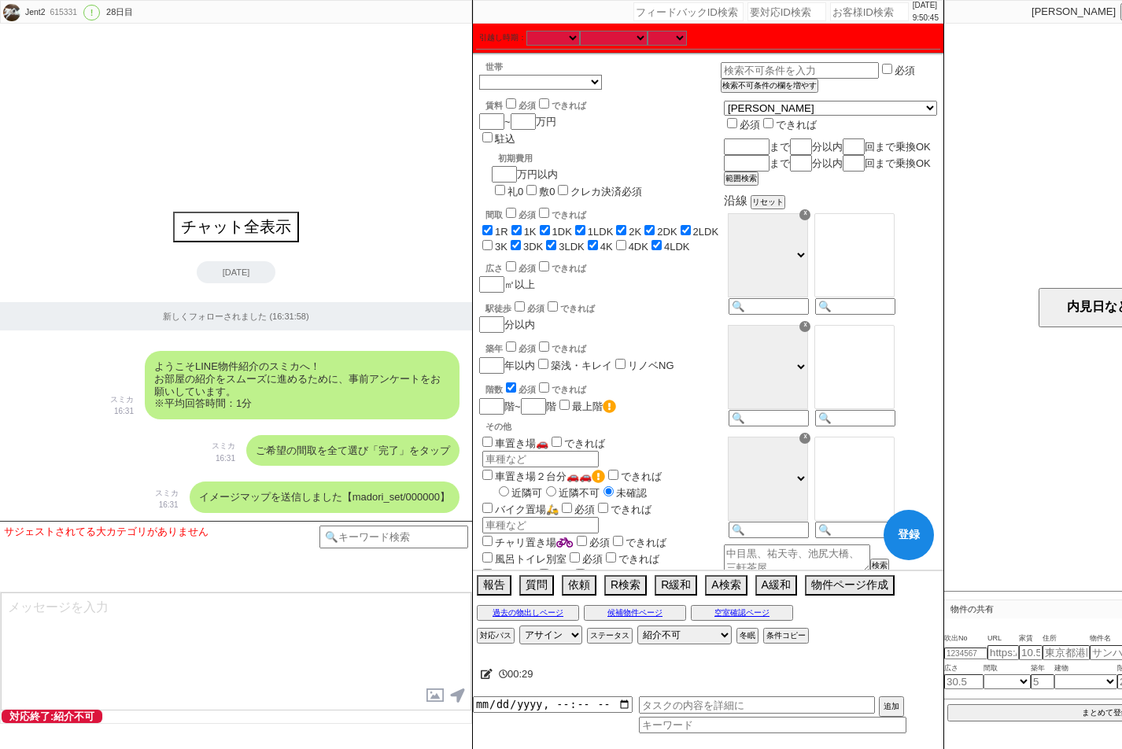
click at [616, 240] on input "4DK" at bounding box center [621, 245] width 10 height 10
checkbox input "true"
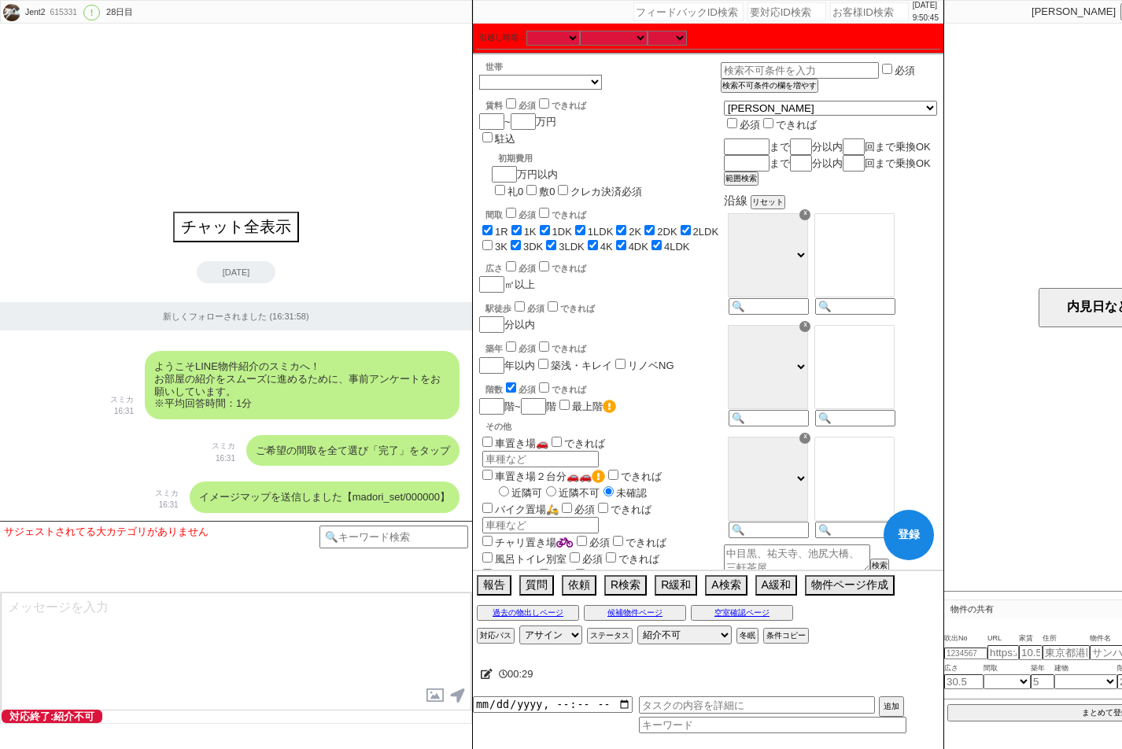
checkbox input "true"
checkbox input "false"
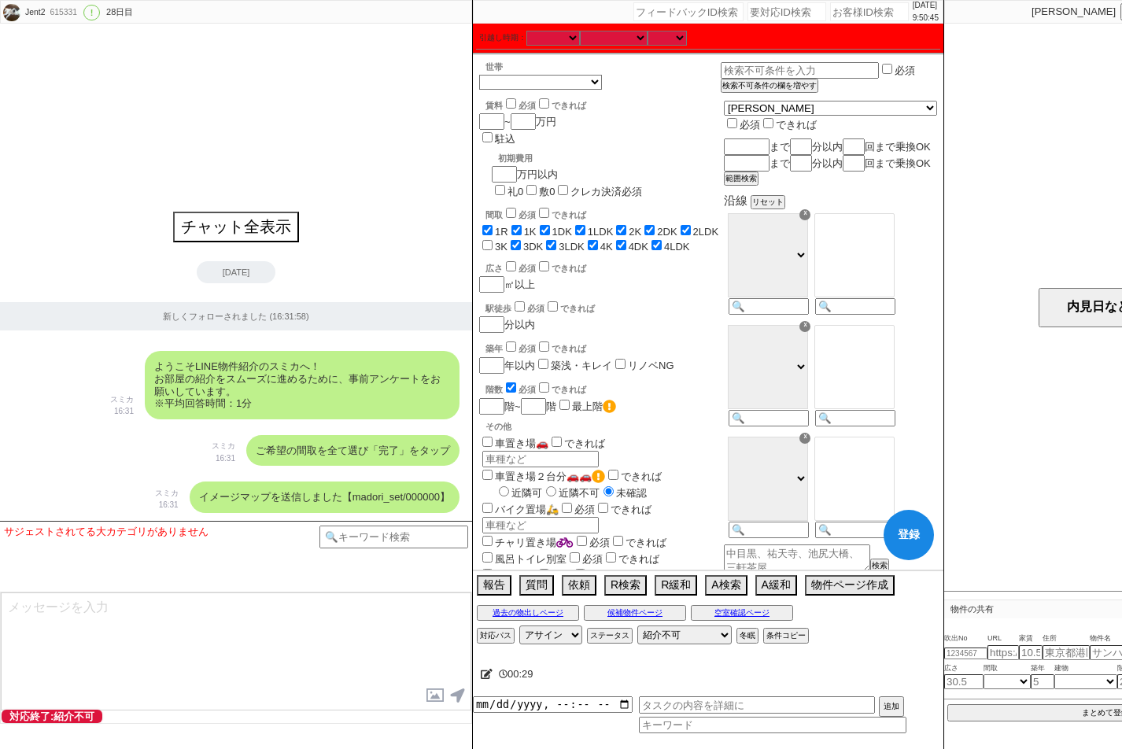
checkbox input "true"
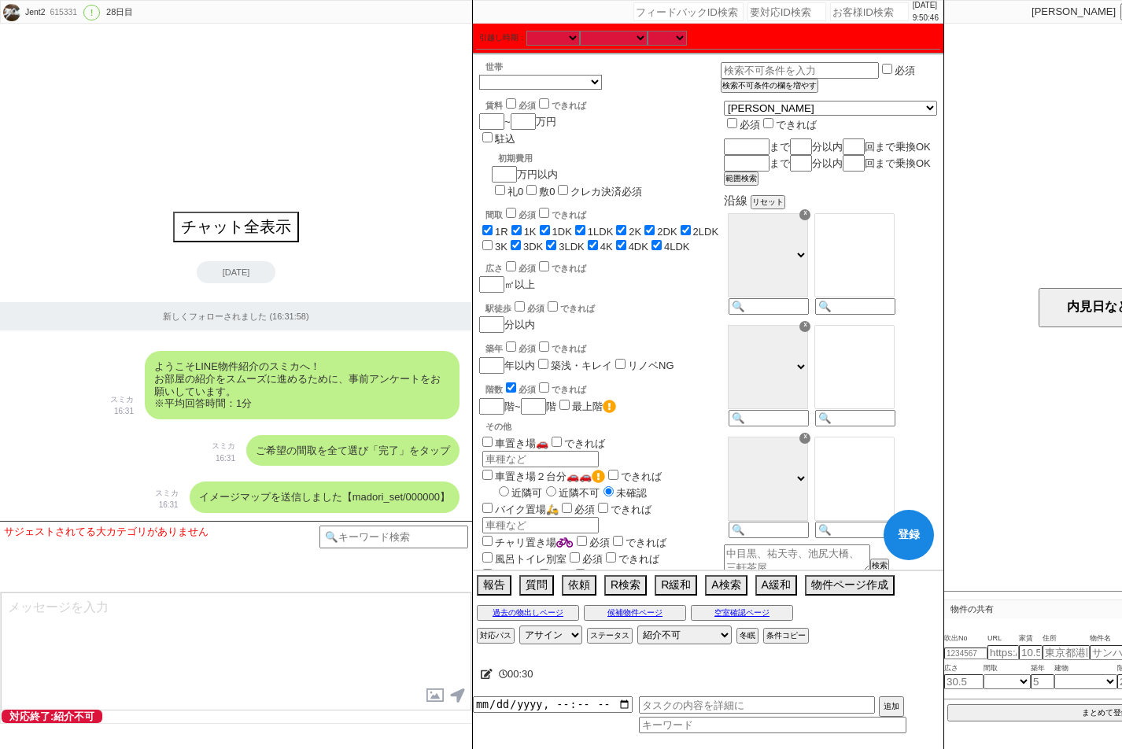
click at [507, 241] on label "3K" at bounding box center [501, 247] width 13 height 12
click at [492, 240] on input "3K" at bounding box center [487, 245] width 10 height 10
checkbox input "true"
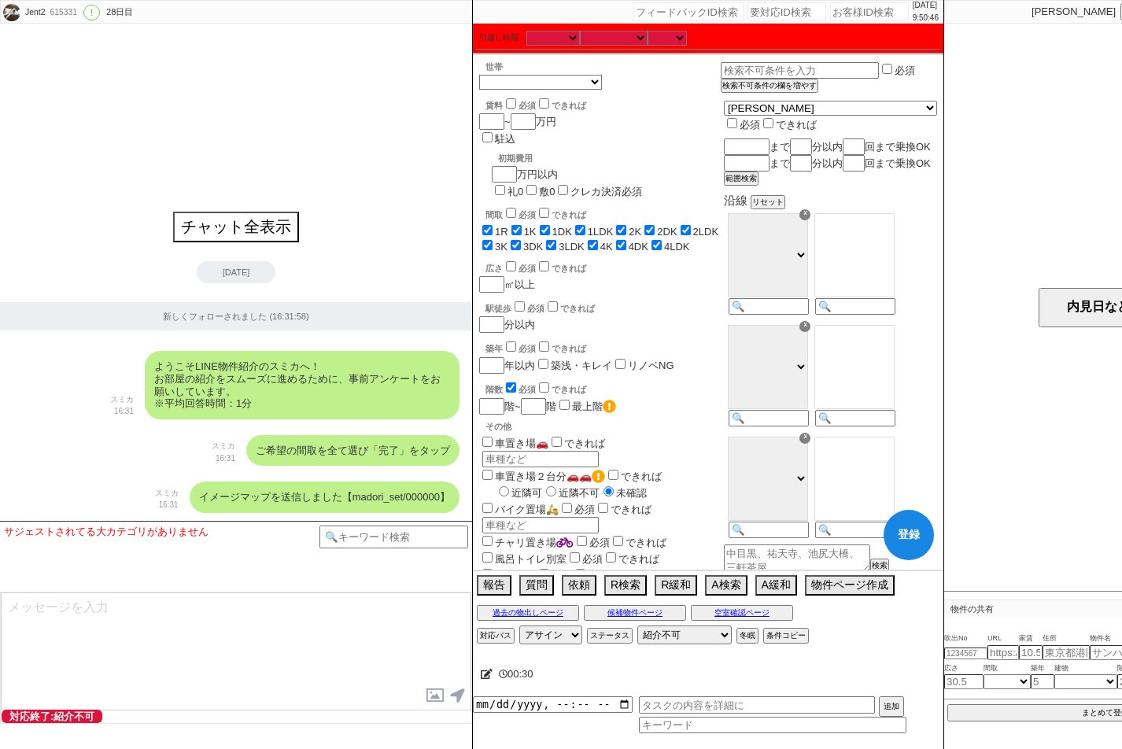
checkbox input "true"
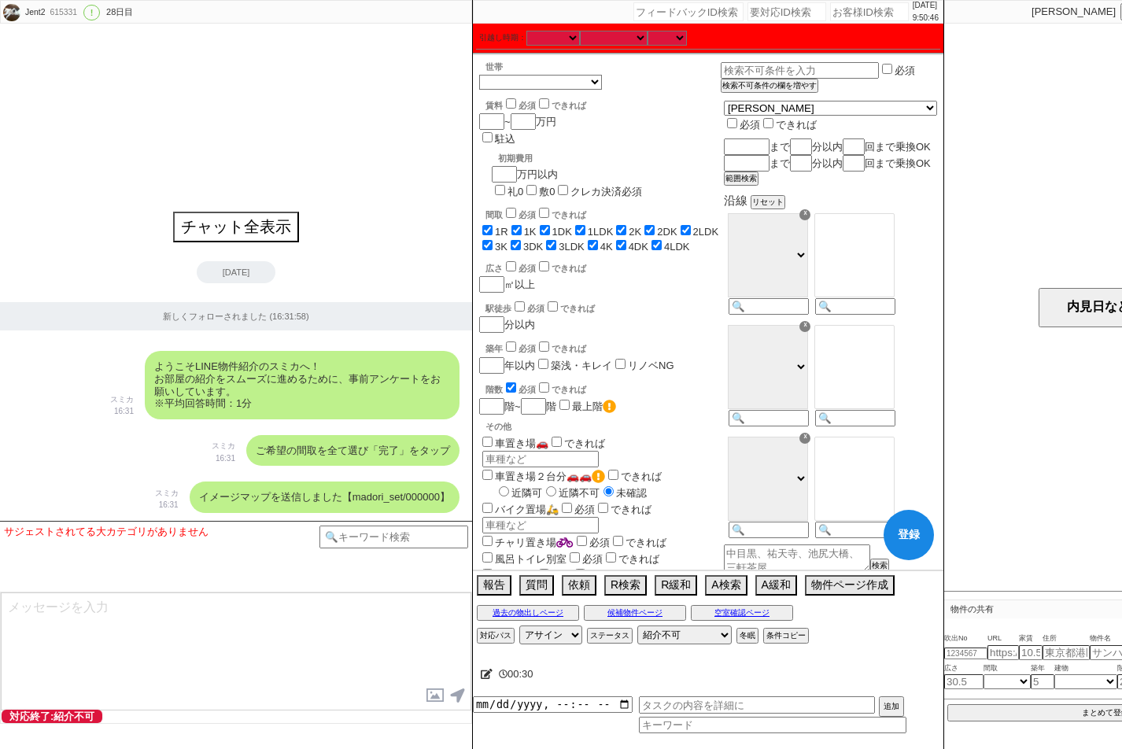
checkbox input "true"
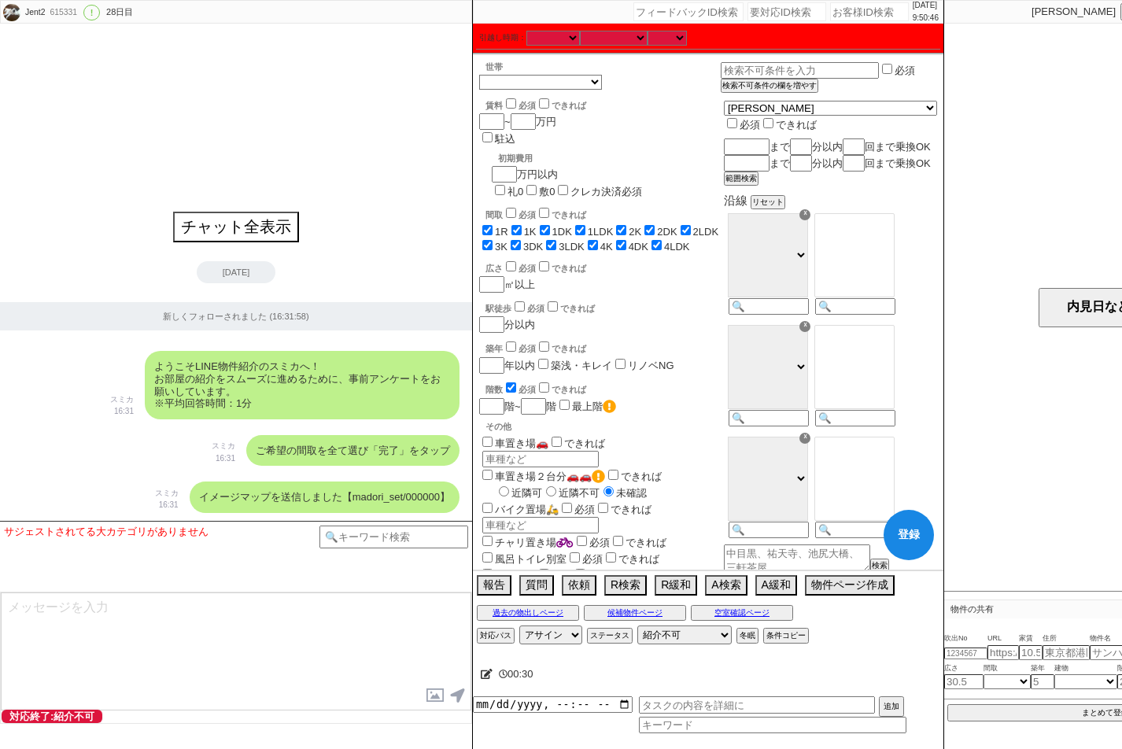
checkbox input "true"
click at [533, 126] on input "number" at bounding box center [522, 121] width 22 height 13
type input "9"
checkbox input "true"
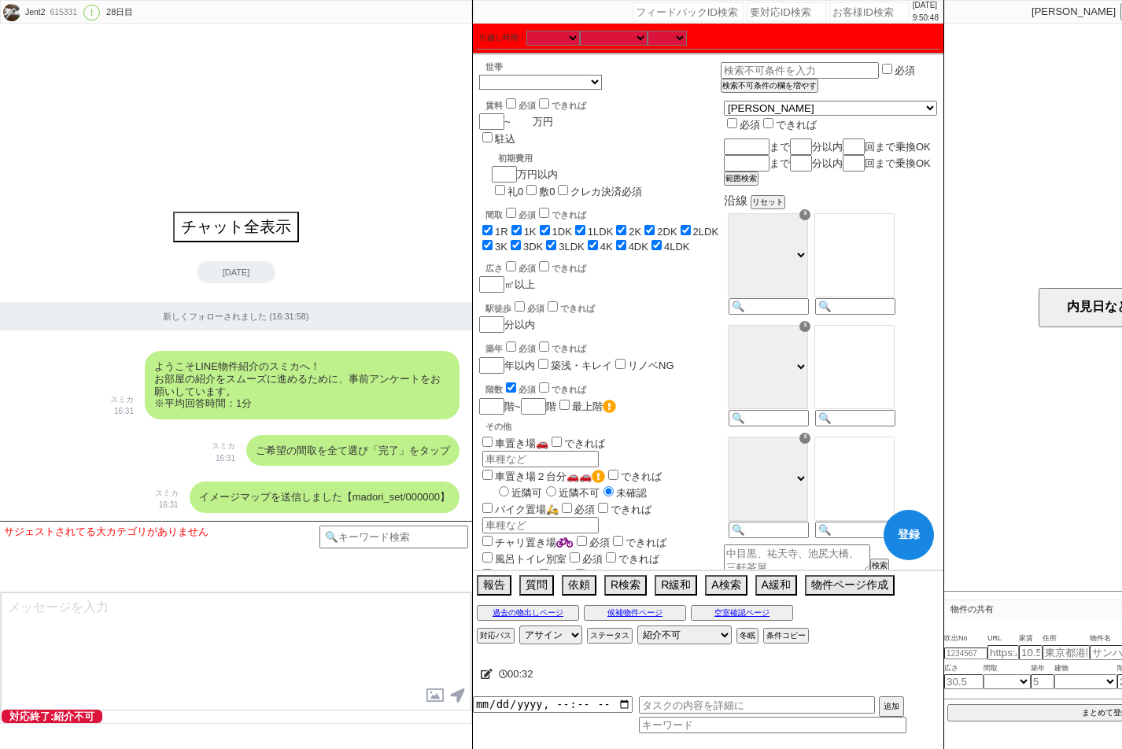
checkbox input "true"
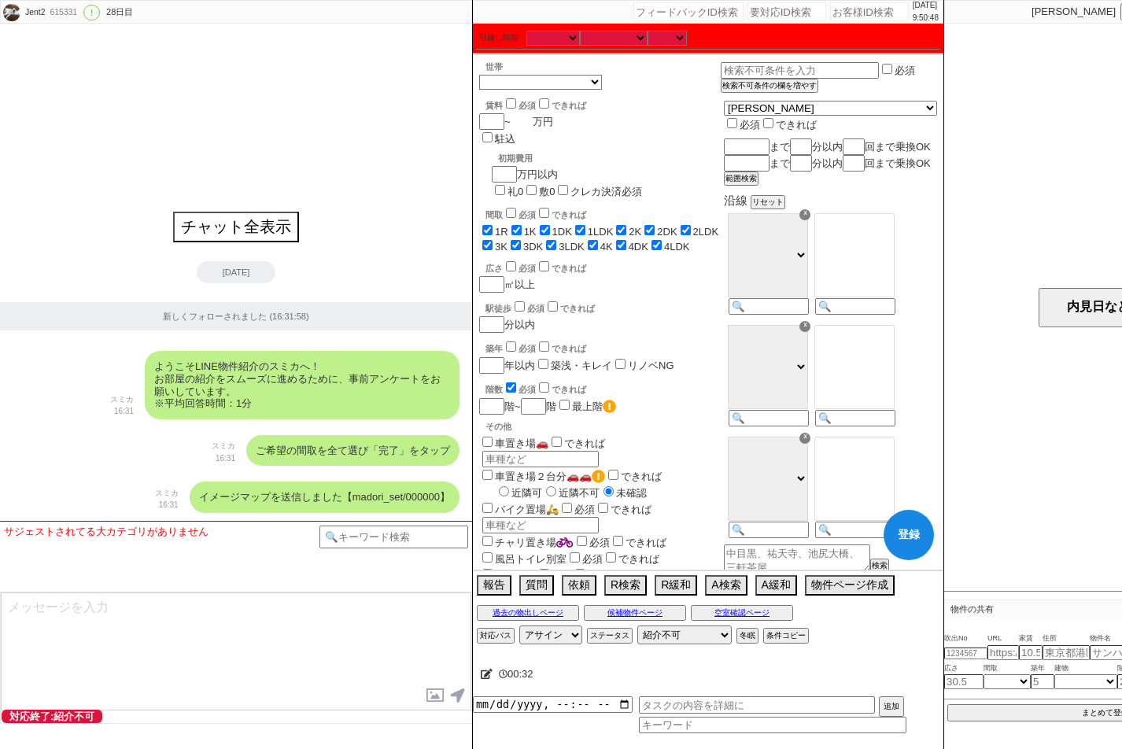
checkbox input "true"
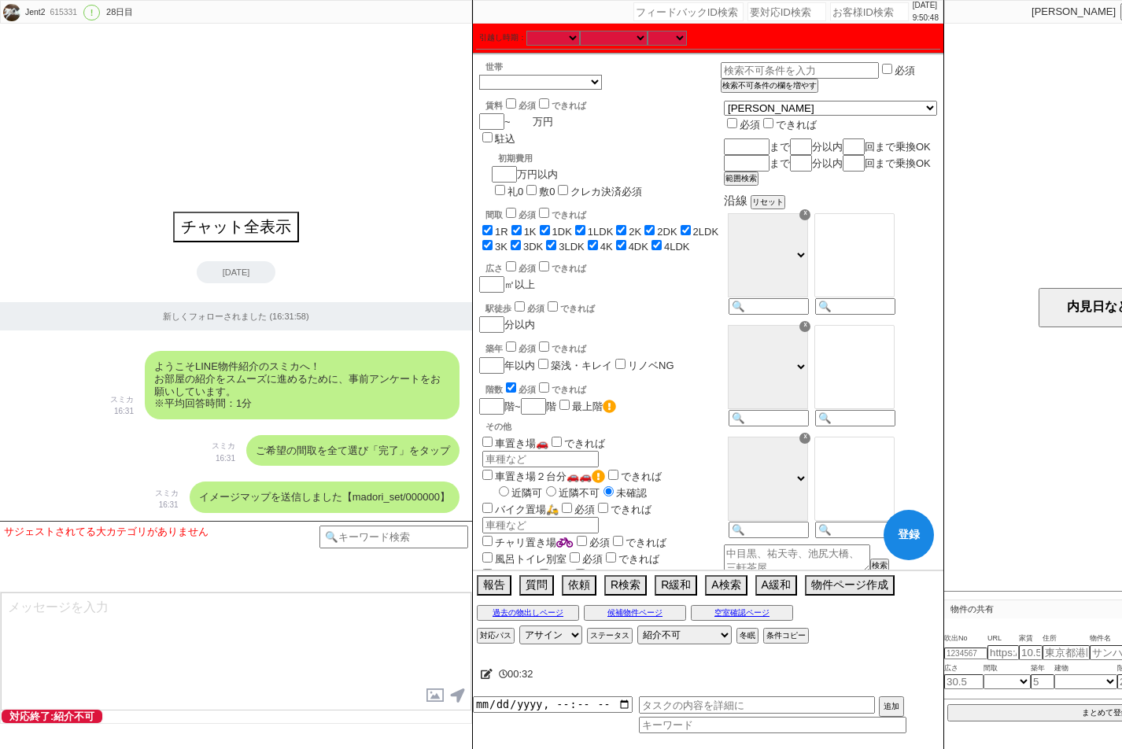
checkbox input "true"
type input "99"
checkbox input "true"
click at [704, 259] on div "広さ 必須 できれば ㎡以上" at bounding box center [600, 276] width 242 height 34
click at [892, 315] on input at bounding box center [853, 307] width 77 height 13
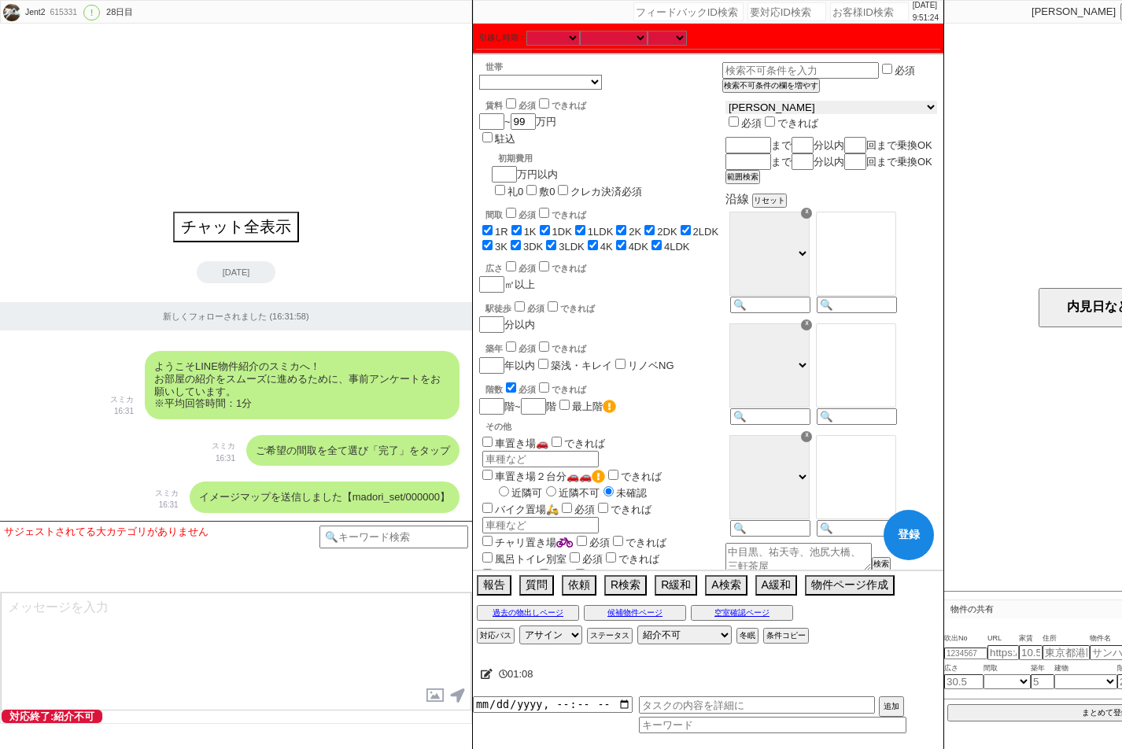
click at [796, 114] on select "[PERSON_NAME] [GEOGRAPHIC_DATA] [GEOGRAPHIC_DATA] [PERSON_NAME][GEOGRAPHIC_DATA…" at bounding box center [831, 107] width 212 height 13
click at [801, 112] on select "[PERSON_NAME] [GEOGRAPHIC_DATA] [GEOGRAPHIC_DATA] [PERSON_NAME][GEOGRAPHIC_DATA…" at bounding box center [831, 107] width 212 height 13
click at [791, 110] on select "[PERSON_NAME] [GEOGRAPHIC_DATA] [GEOGRAPHIC_DATA] [PERSON_NAME][GEOGRAPHIC_DATA…" at bounding box center [831, 107] width 212 height 13
click at [764, 105] on select "[PERSON_NAME] [GEOGRAPHIC_DATA] [GEOGRAPHIC_DATA] [PERSON_NAME][GEOGRAPHIC_DATA…" at bounding box center [831, 107] width 212 height 13
click at [892, 315] on input at bounding box center [853, 307] width 77 height 13
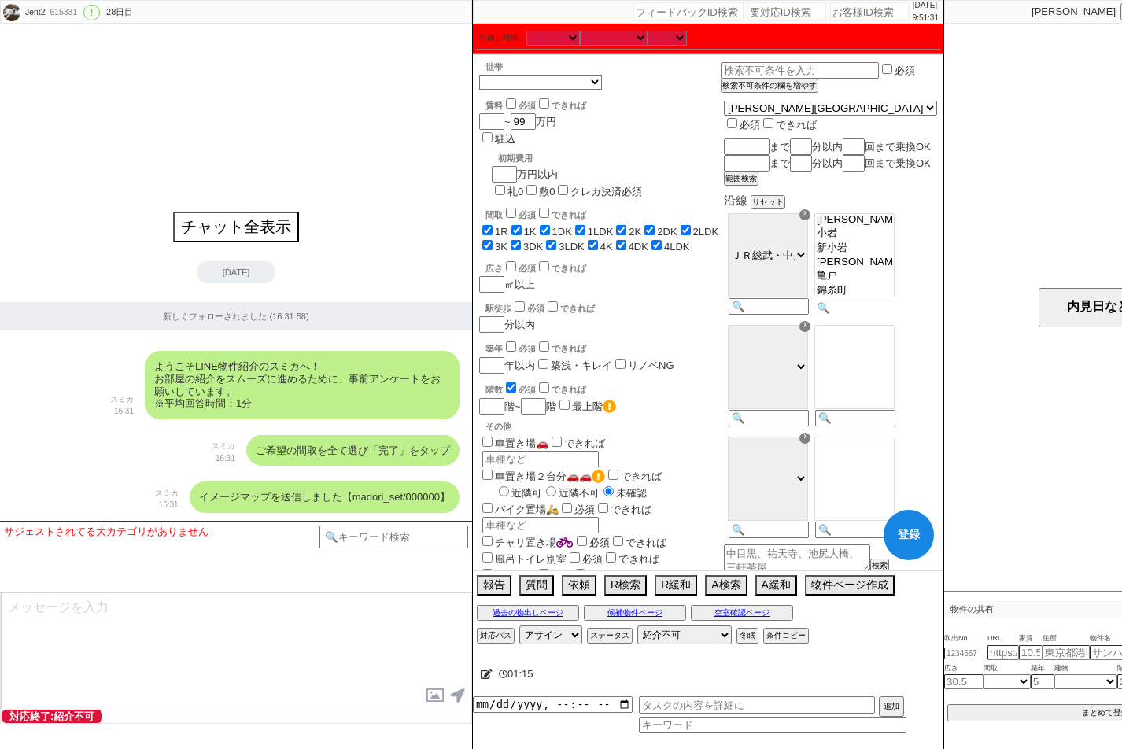
scroll to position [201, 0]
click at [891, 213] on option "小岩" at bounding box center [854, 205] width 79 height 15
click at [894, 264] on option "本八幡" at bounding box center [854, 256] width 79 height 15
click at [879, 249] on option "下総[PERSON_NAME]" at bounding box center [854, 241] width 79 height 15
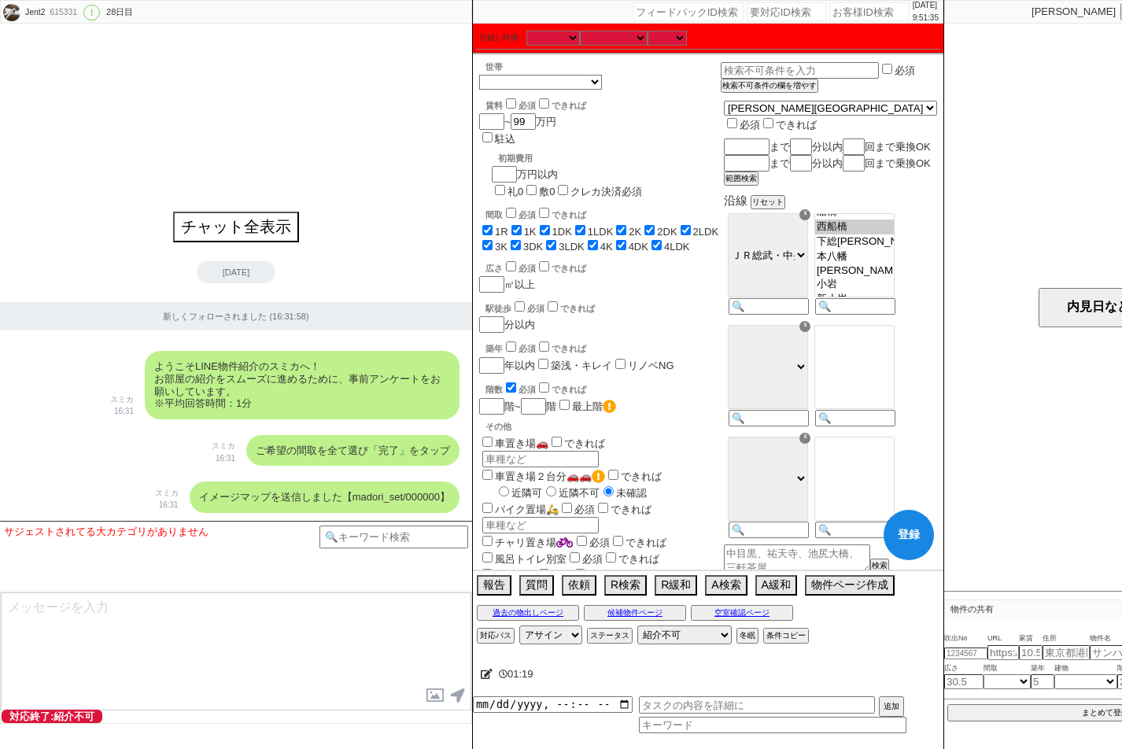
click at [894, 234] on option "西船橋" at bounding box center [854, 226] width 79 height 15
click at [897, 433] on div at bounding box center [853, 377] width 87 height 112
click at [894, 339] on option "東中山" at bounding box center [854, 331] width 79 height 15
click at [894, 324] on option "京成中山" at bounding box center [854, 316] width 79 height 15
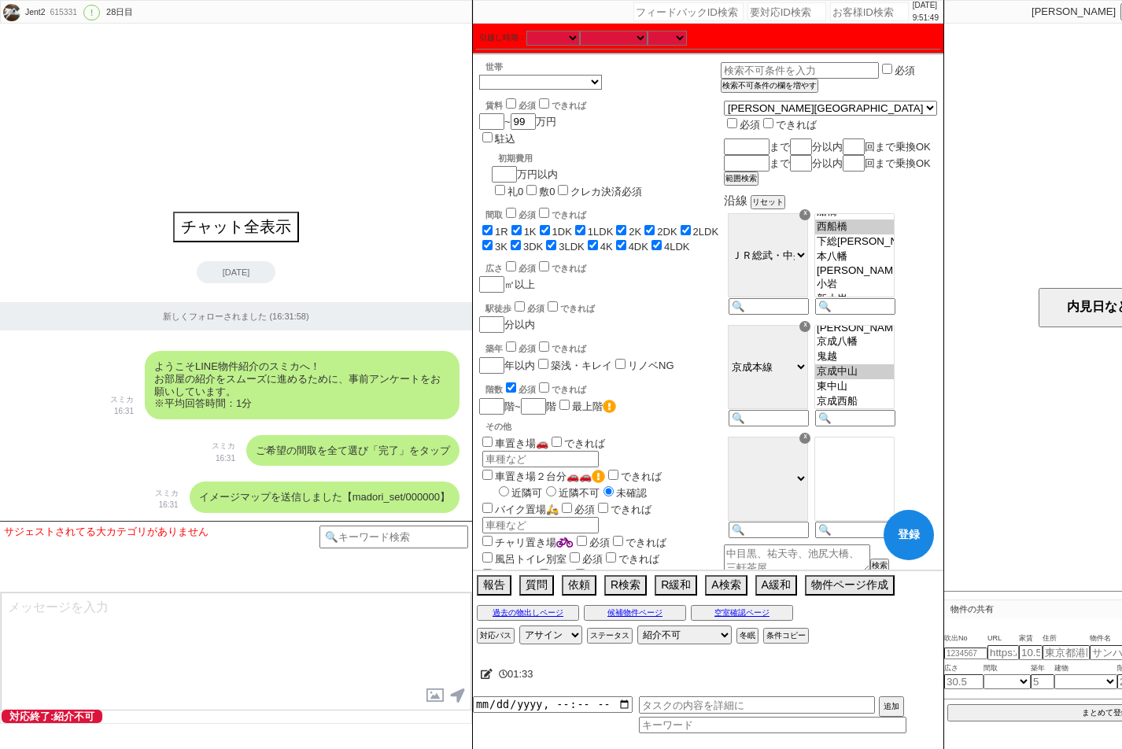
scroll to position [185, 0]
click at [894, 388] on option "鬼越" at bounding box center [854, 380] width 79 height 15
click at [894, 373] on option "京成八幡" at bounding box center [854, 365] width 79 height 15
click at [894, 358] on option "[PERSON_NAME]" at bounding box center [854, 351] width 79 height 13
click at [894, 345] on option "市川真間" at bounding box center [854, 337] width 79 height 15
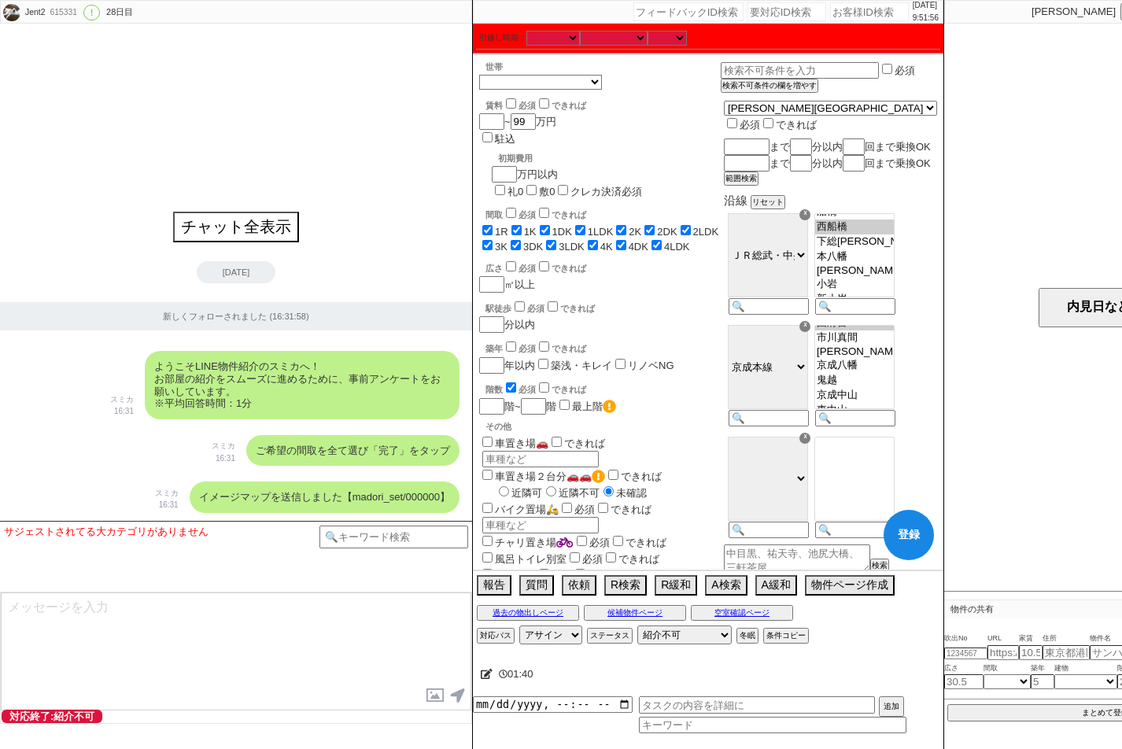
click at [894, 330] on option "国府台" at bounding box center [854, 322] width 79 height 15
click at [894, 394] on option "江戸川" at bounding box center [854, 386] width 79 height 15
click at [894, 379] on option "京成小岩" at bounding box center [854, 371] width 79 height 15
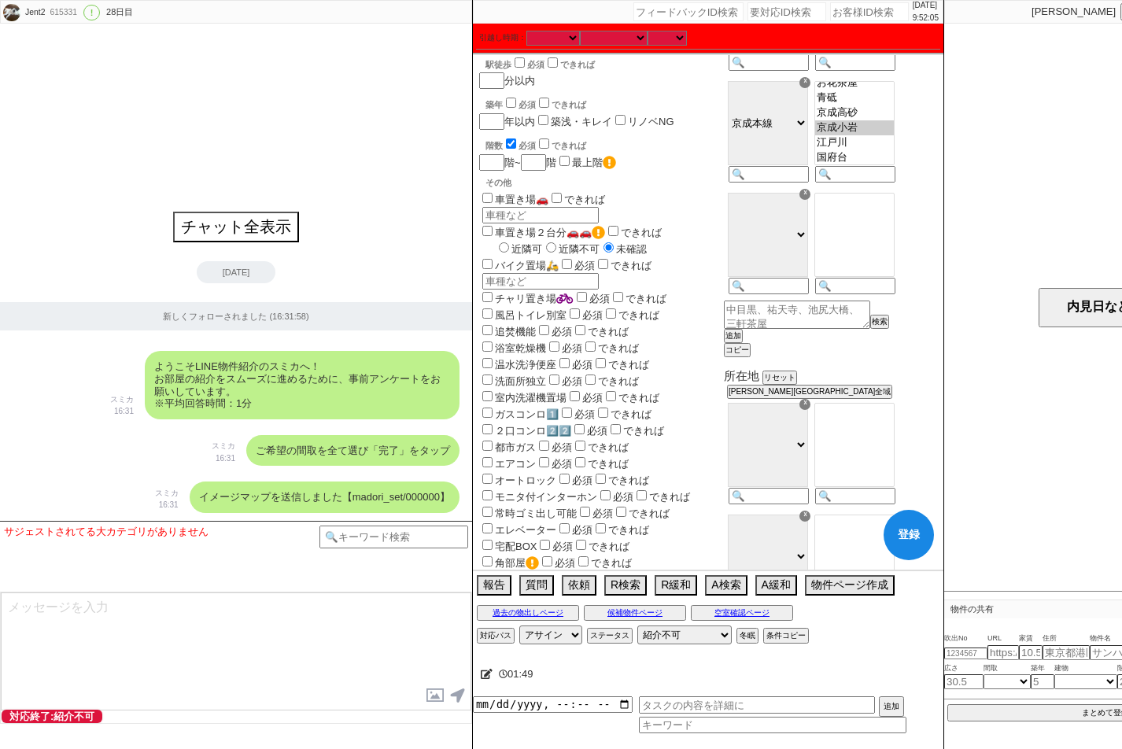
scroll to position [236, 0]
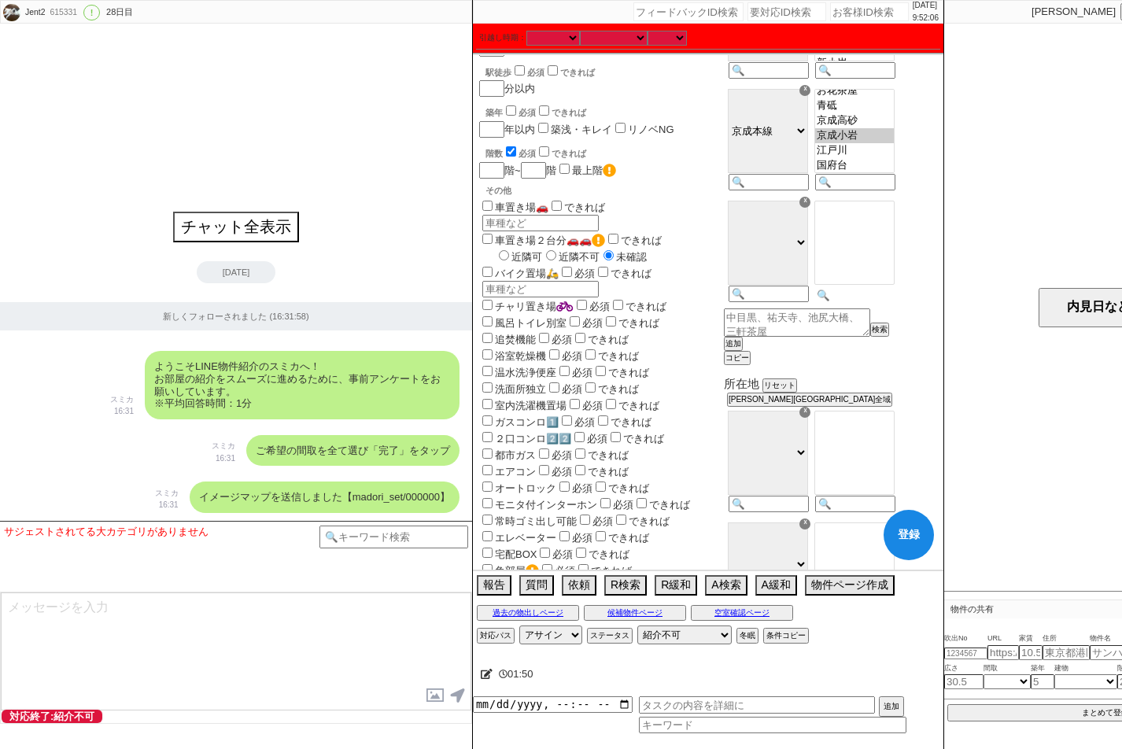
click at [892, 302] on input at bounding box center [853, 295] width 77 height 13
click at [894, 269] on option "原木[PERSON_NAME]" at bounding box center [854, 261] width 79 height 15
click at [740, 349] on button "追加" at bounding box center [732, 343] width 16 height 11
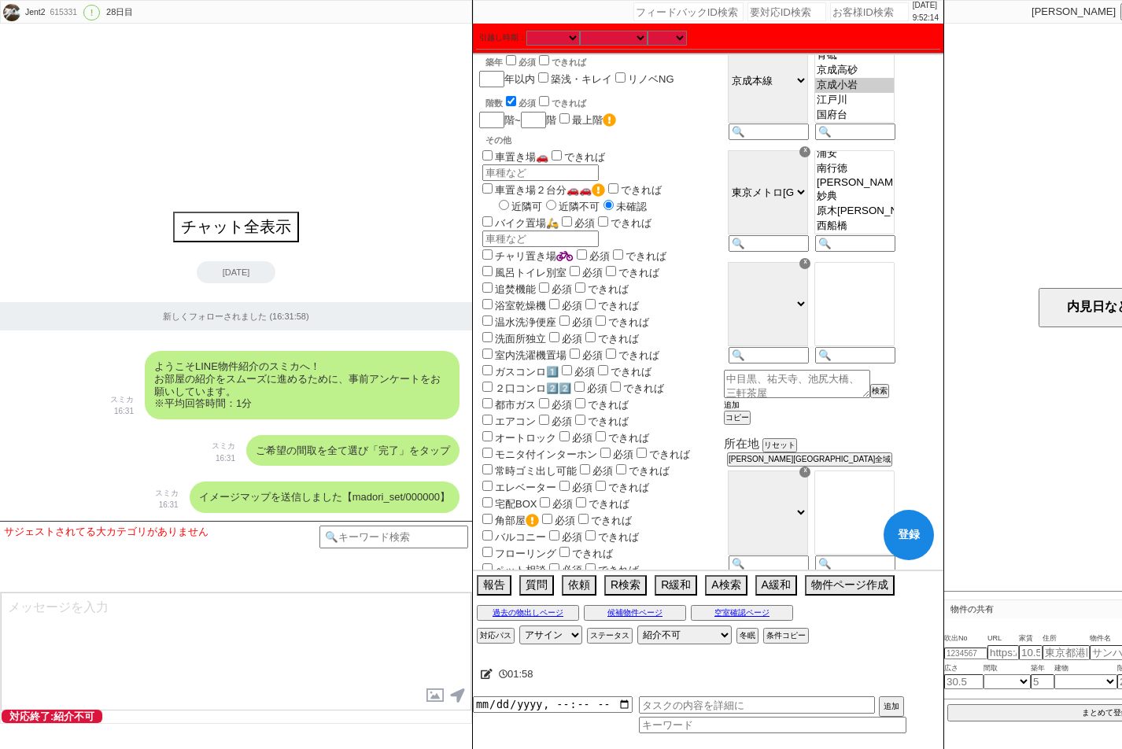
scroll to position [315, 0]
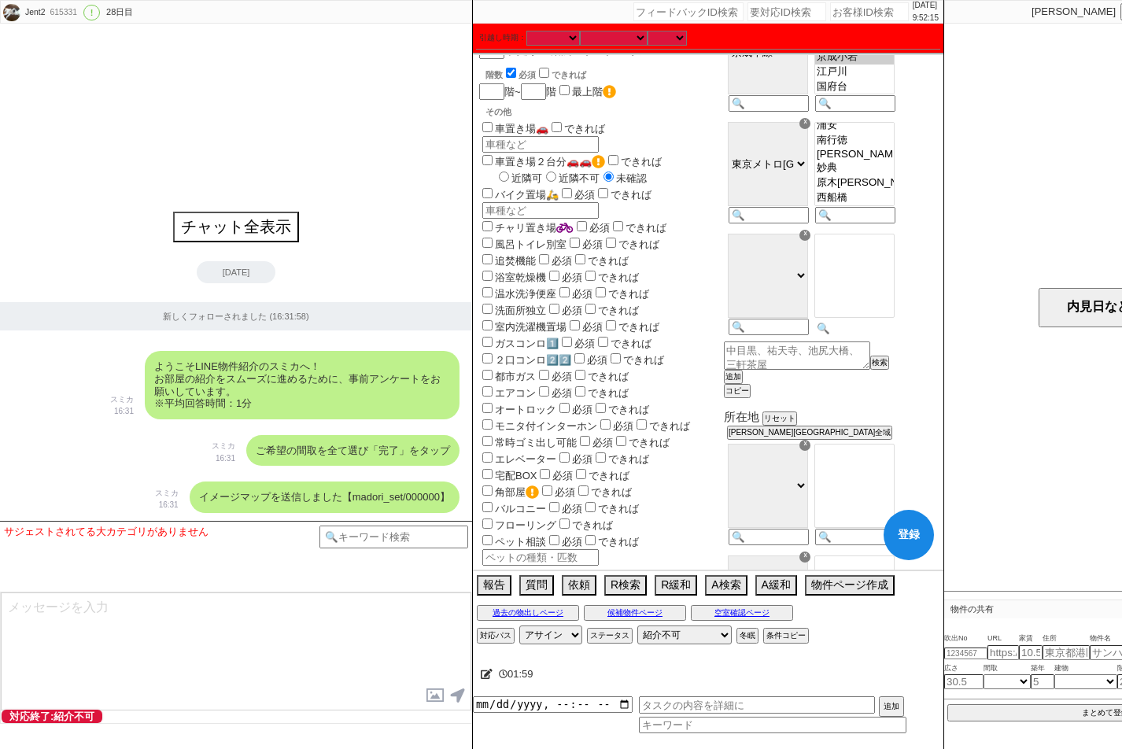
click at [897, 341] on div at bounding box center [853, 286] width 87 height 112
click at [886, 294] on option "北国分" at bounding box center [854, 286] width 79 height 15
click at [894, 279] on option "矢切" at bounding box center [854, 271] width 79 height 15
click at [740, 382] on button "追加" at bounding box center [732, 376] width 16 height 11
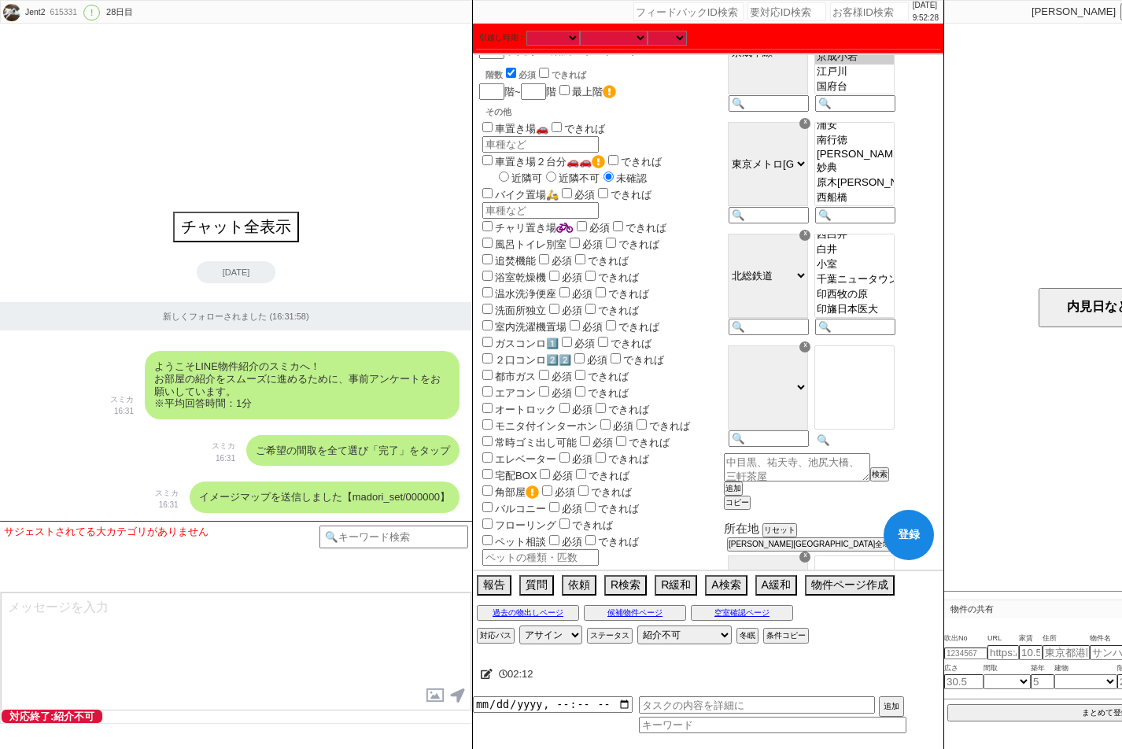
click at [892, 447] on input at bounding box center [853, 439] width 77 height 13
click at [894, 414] on option "船橋法典" at bounding box center [854, 406] width 79 height 15
click at [721, 483] on div "角部屋 必須 できれば" at bounding box center [600, 491] width 242 height 17
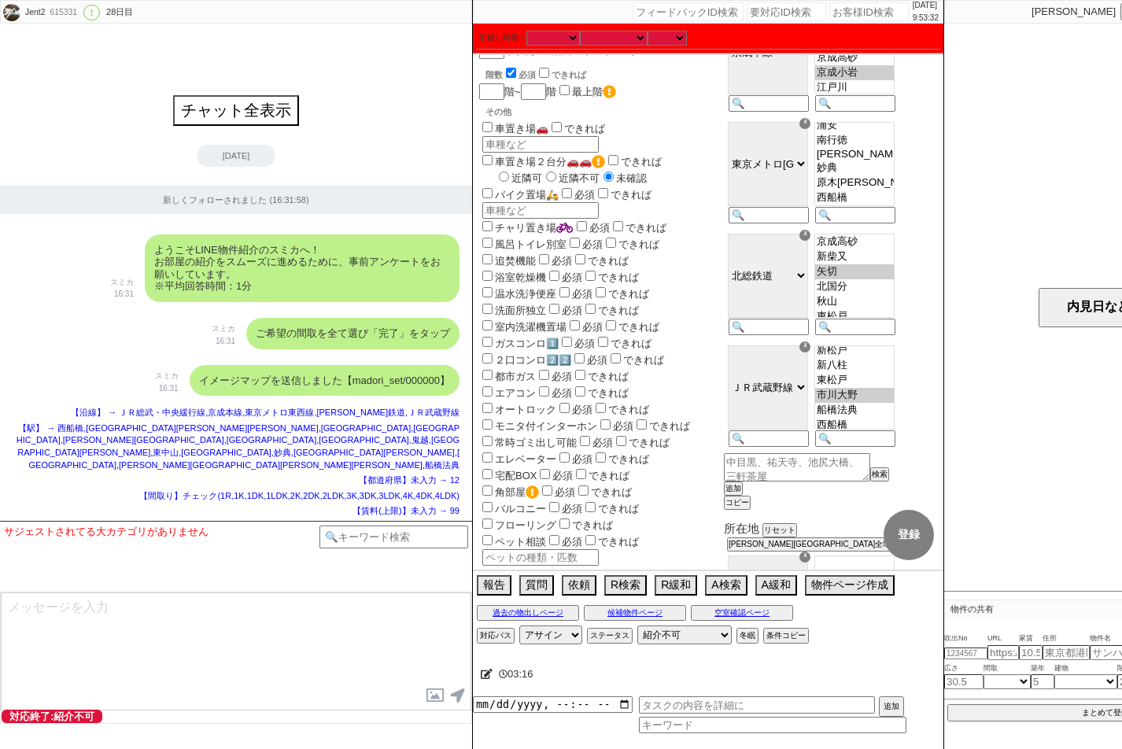
scroll to position [0, 0]
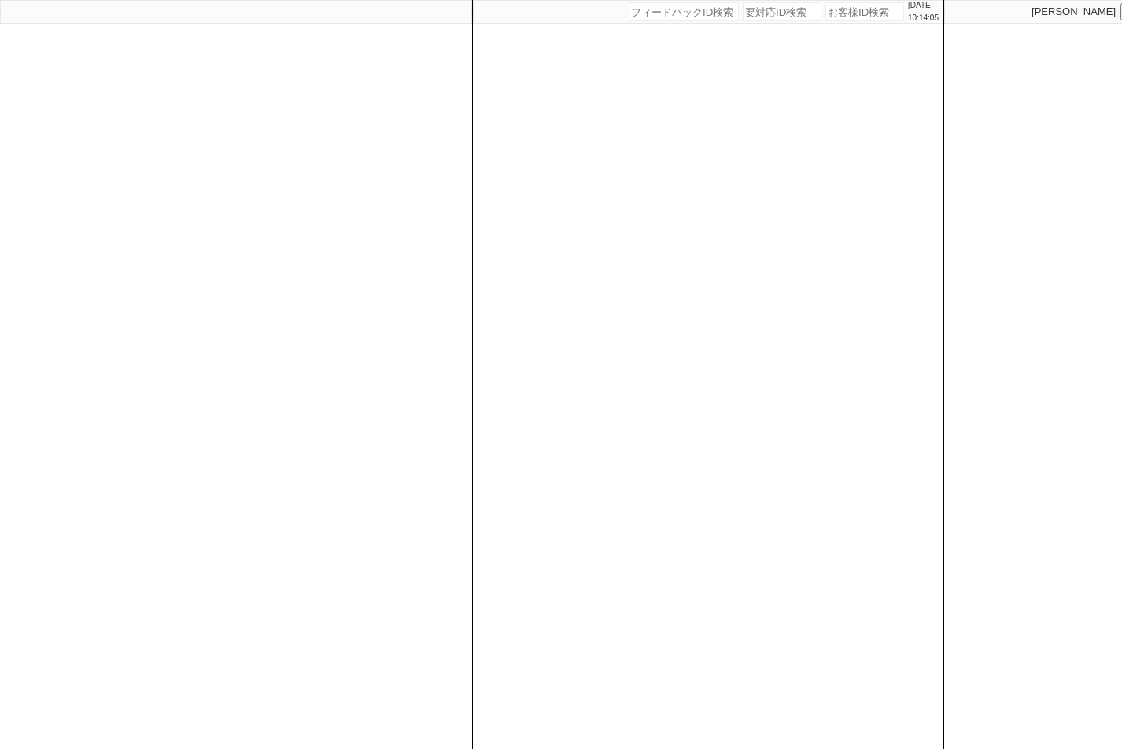
click at [1019, 318] on div "[PERSON_NAME] 対応 ／ 練習 会話チェック" at bounding box center [1117, 374] width 346 height 749
